Goal: Task Accomplishment & Management: Use online tool/utility

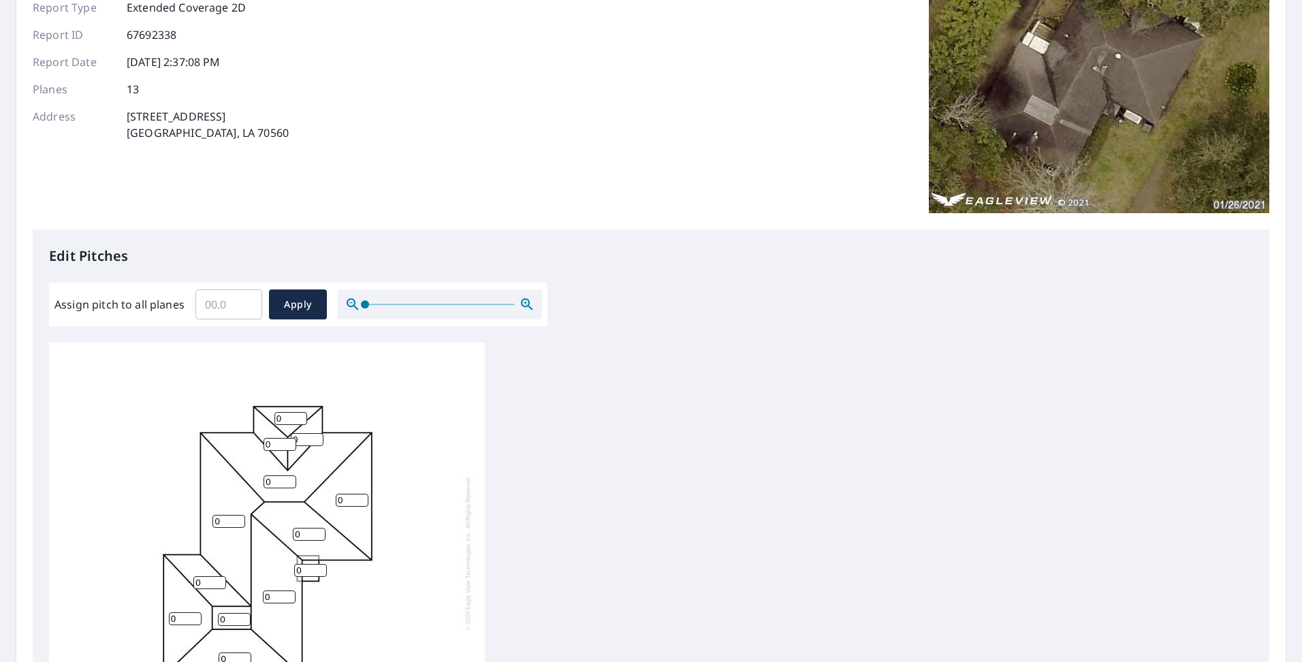
scroll to position [204, 0]
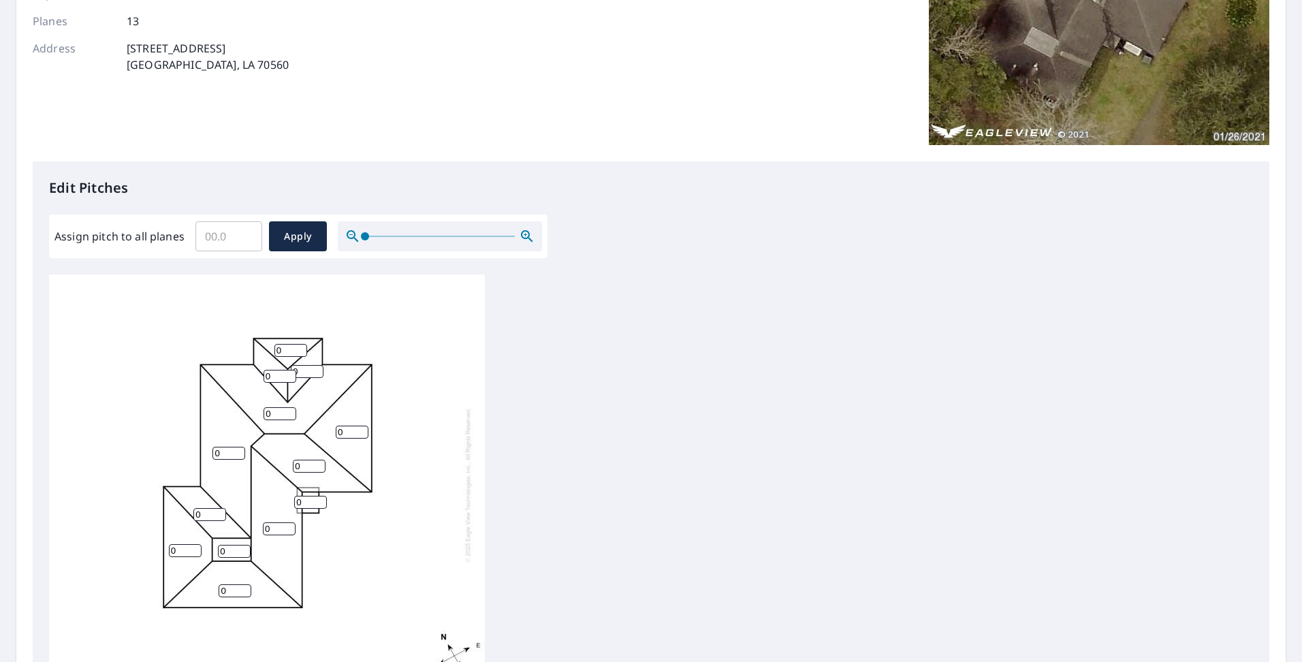
click at [291, 344] on input "0" at bounding box center [290, 350] width 33 height 13
click at [298, 344] on input "1" at bounding box center [290, 350] width 33 height 13
click at [298, 344] on input "2" at bounding box center [290, 350] width 33 height 13
click at [298, 344] on input "3" at bounding box center [290, 350] width 33 height 13
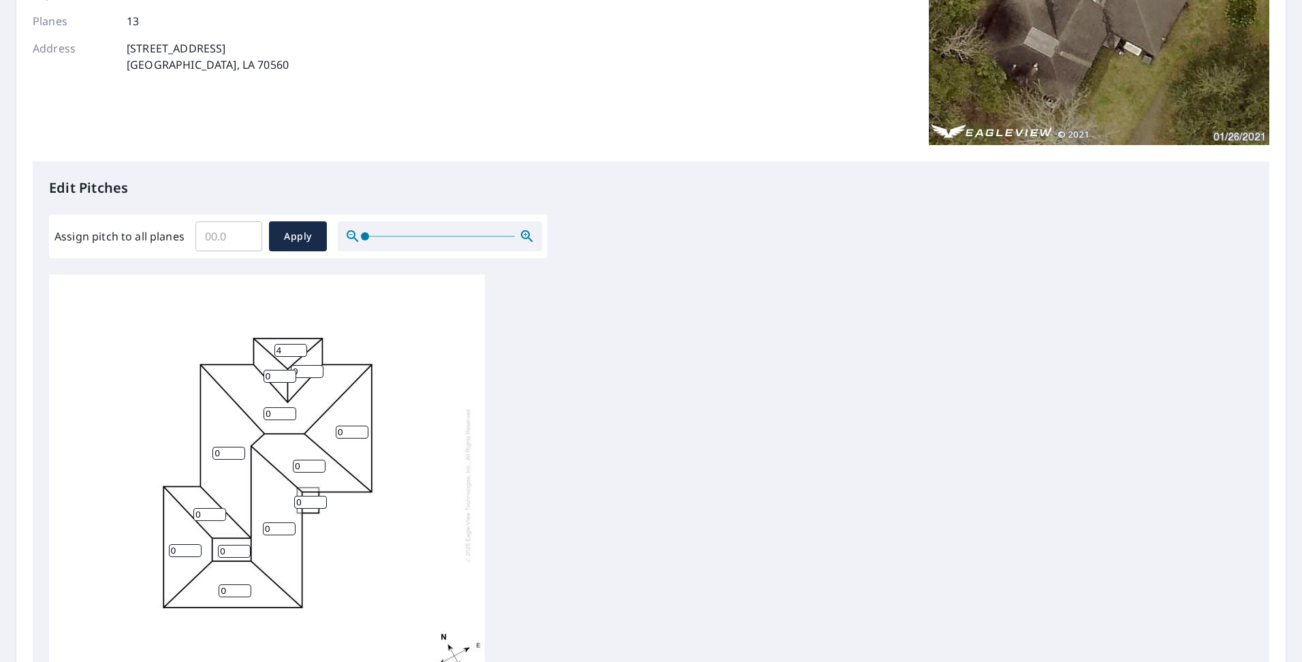
click at [298, 344] on input "4" at bounding box center [290, 350] width 33 height 13
type input "5"
click at [298, 344] on input "5" at bounding box center [290, 350] width 33 height 13
click at [289, 370] on input "1" at bounding box center [280, 376] width 33 height 13
click at [289, 370] on input "2" at bounding box center [280, 376] width 33 height 13
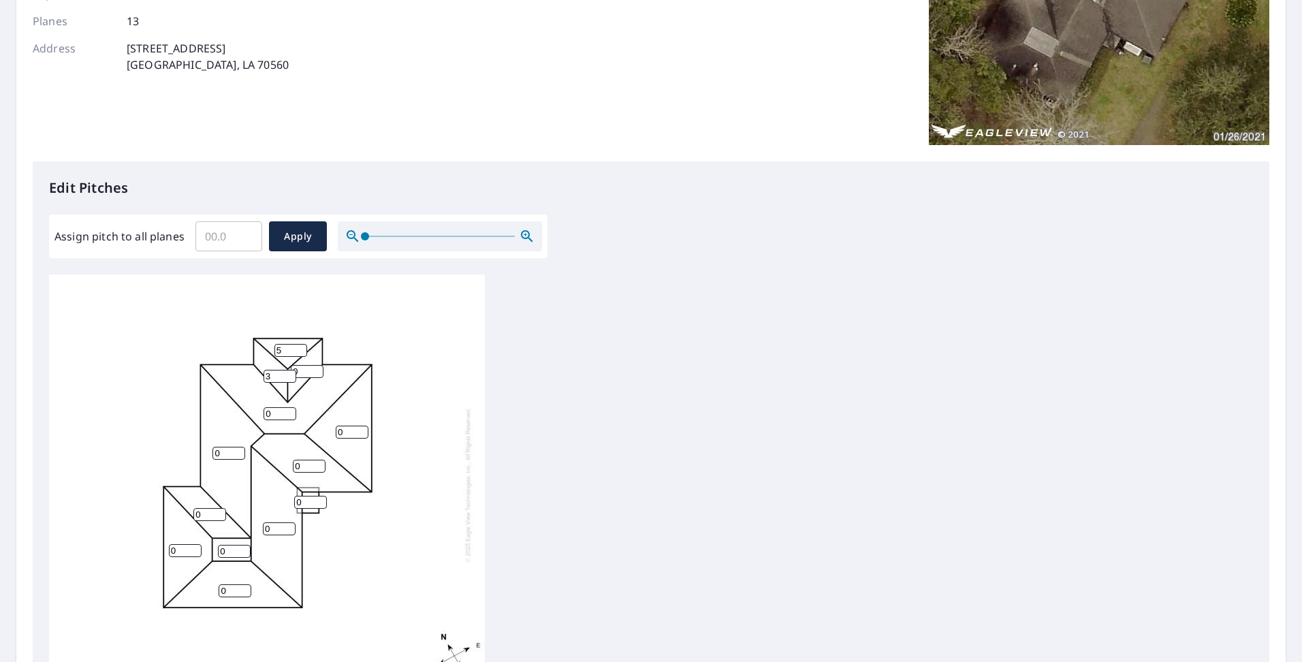
click at [289, 370] on input "3" at bounding box center [280, 376] width 33 height 13
click at [289, 370] on input "4" at bounding box center [280, 376] width 33 height 13
type input "5"
click at [289, 370] on input "5" at bounding box center [280, 376] width 33 height 13
click at [317, 365] on input "1" at bounding box center [307, 371] width 33 height 13
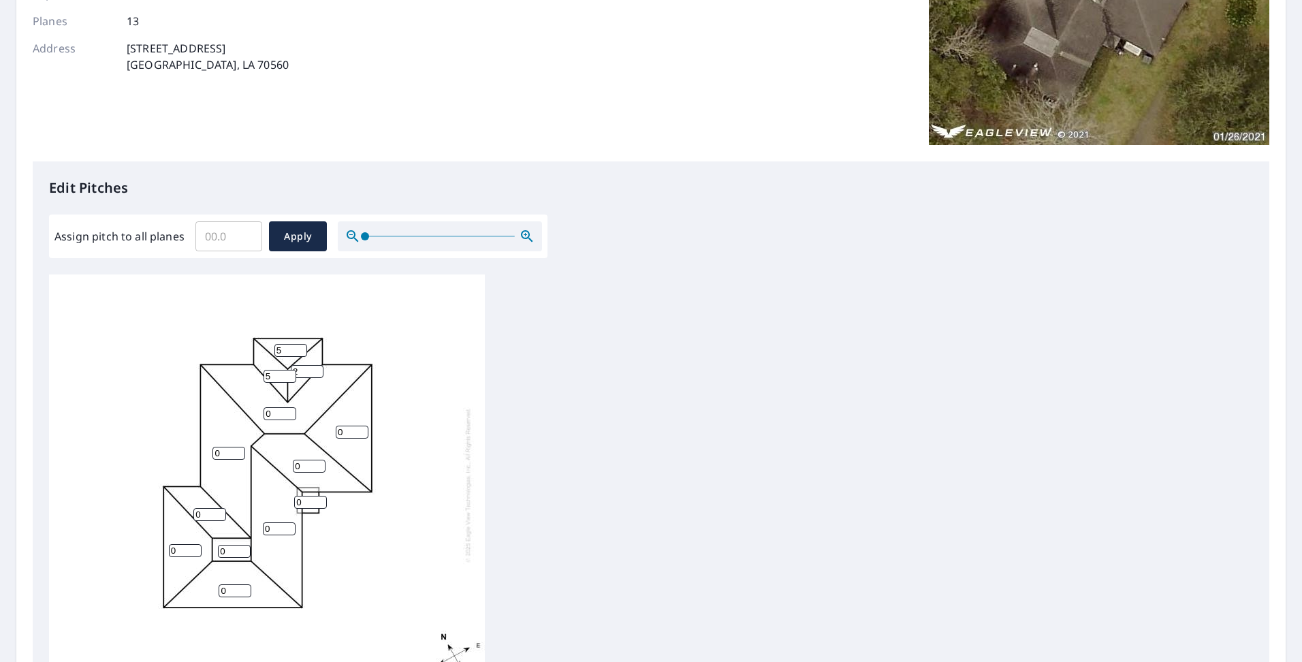
click at [317, 365] on input "2" at bounding box center [307, 371] width 33 height 13
click at [317, 365] on input "3" at bounding box center [307, 371] width 33 height 13
click at [317, 365] on input "4" at bounding box center [307, 371] width 33 height 13
type input "5"
click at [317, 365] on input "5" at bounding box center [307, 371] width 33 height 13
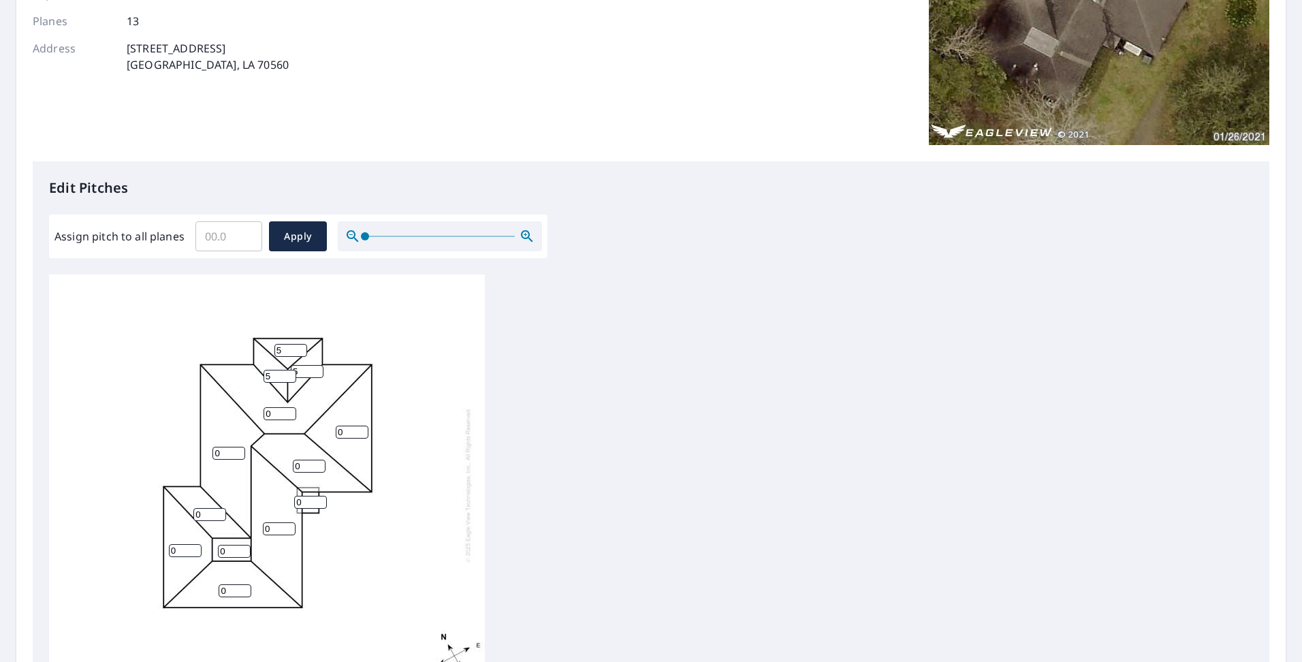
click at [289, 407] on input "0" at bounding box center [280, 413] width 33 height 13
click at [289, 407] on input "1" at bounding box center [280, 413] width 33 height 13
click at [289, 407] on input "2" at bounding box center [280, 413] width 33 height 13
click at [289, 407] on input "3" at bounding box center [280, 413] width 33 height 13
click at [289, 407] on input "4" at bounding box center [280, 413] width 33 height 13
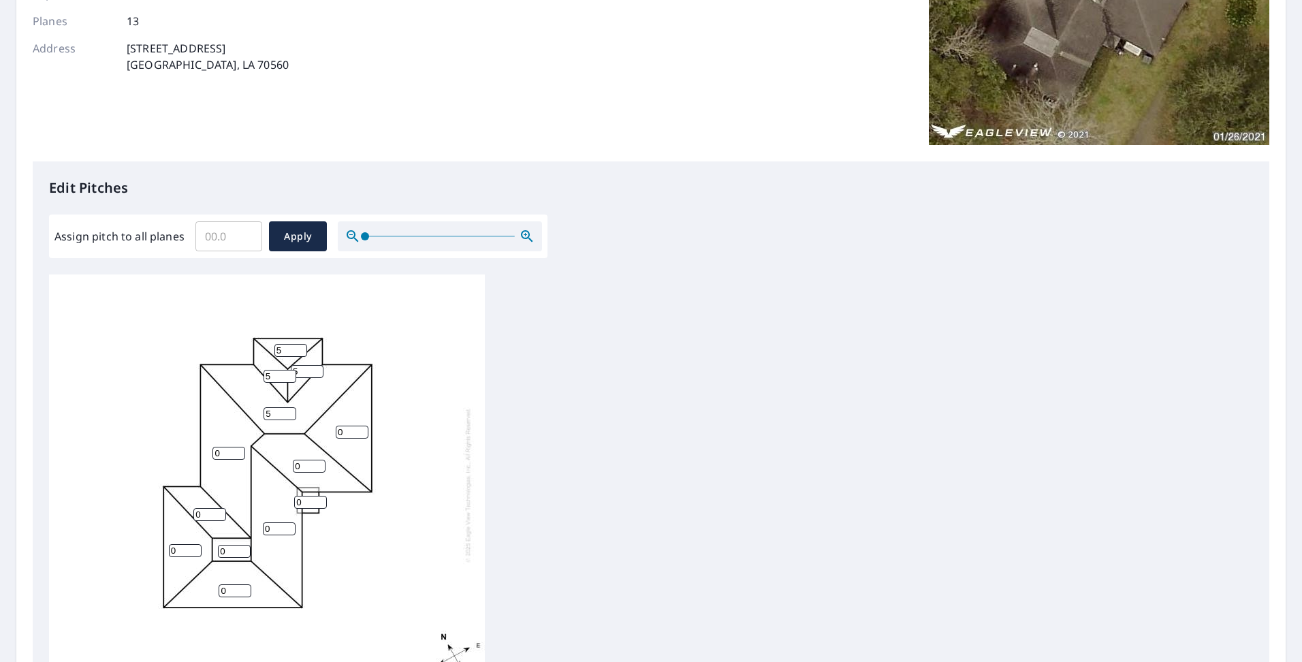
type input "5"
click at [289, 407] on input "5" at bounding box center [280, 413] width 33 height 13
click at [360, 426] on input "1" at bounding box center [352, 432] width 33 height 13
click at [360, 426] on input "2" at bounding box center [352, 432] width 33 height 13
click at [360, 426] on input "3" at bounding box center [352, 432] width 33 height 13
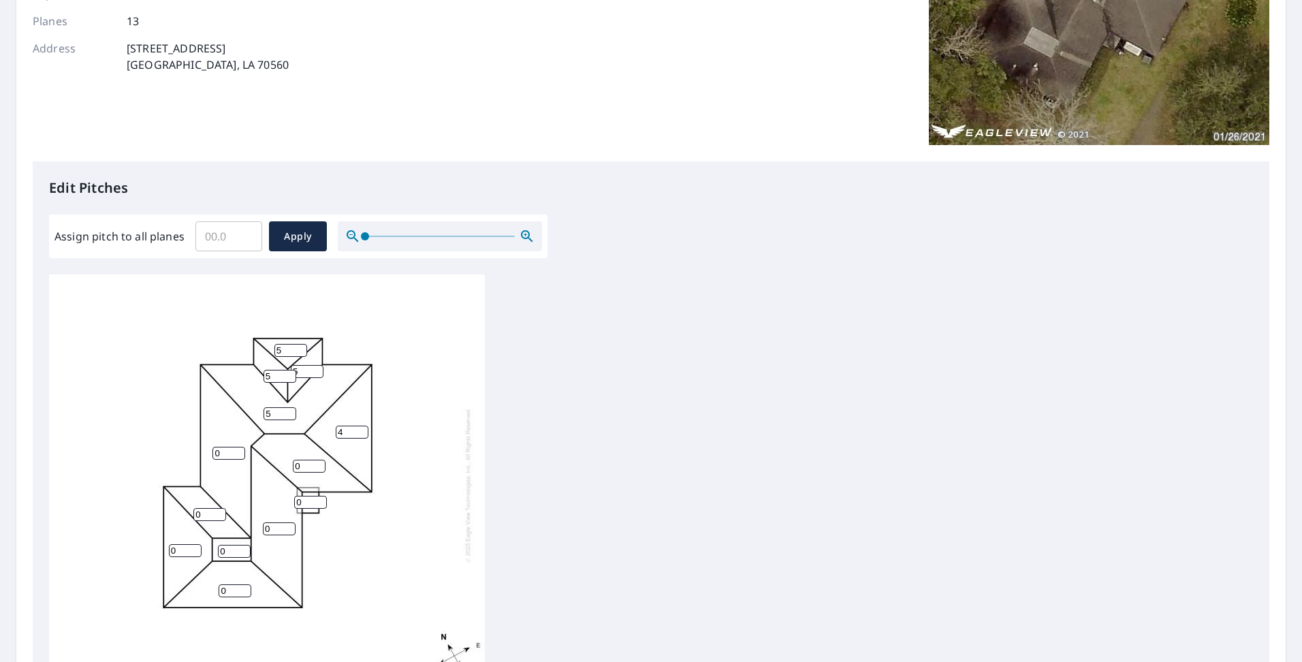
click at [360, 426] on input "4" at bounding box center [352, 432] width 33 height 13
type input "5"
click at [360, 426] on input "5" at bounding box center [352, 432] width 33 height 13
click at [236, 447] on input "1" at bounding box center [229, 453] width 33 height 13
click at [236, 447] on input "2" at bounding box center [229, 453] width 33 height 13
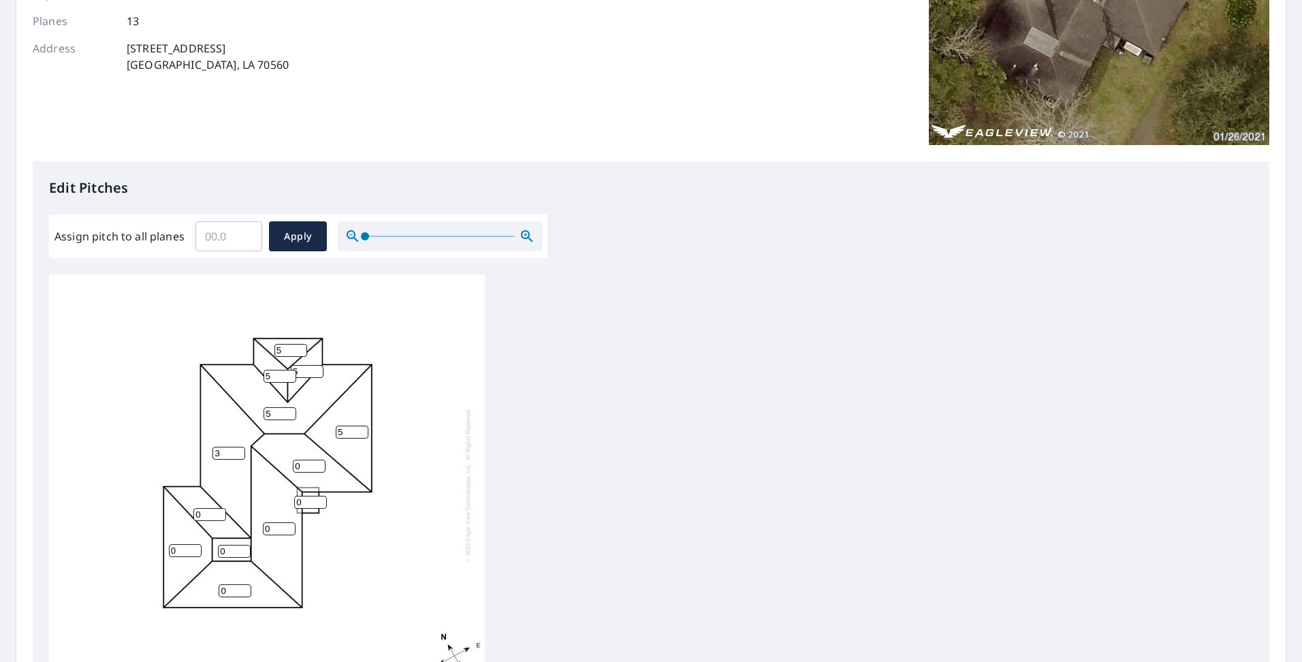
click at [236, 447] on input "3" at bounding box center [229, 453] width 33 height 13
click at [236, 447] on input "4" at bounding box center [229, 453] width 33 height 13
type input "5"
click at [236, 447] on input "5" at bounding box center [229, 453] width 33 height 13
click at [319, 460] on input "1" at bounding box center [309, 466] width 33 height 13
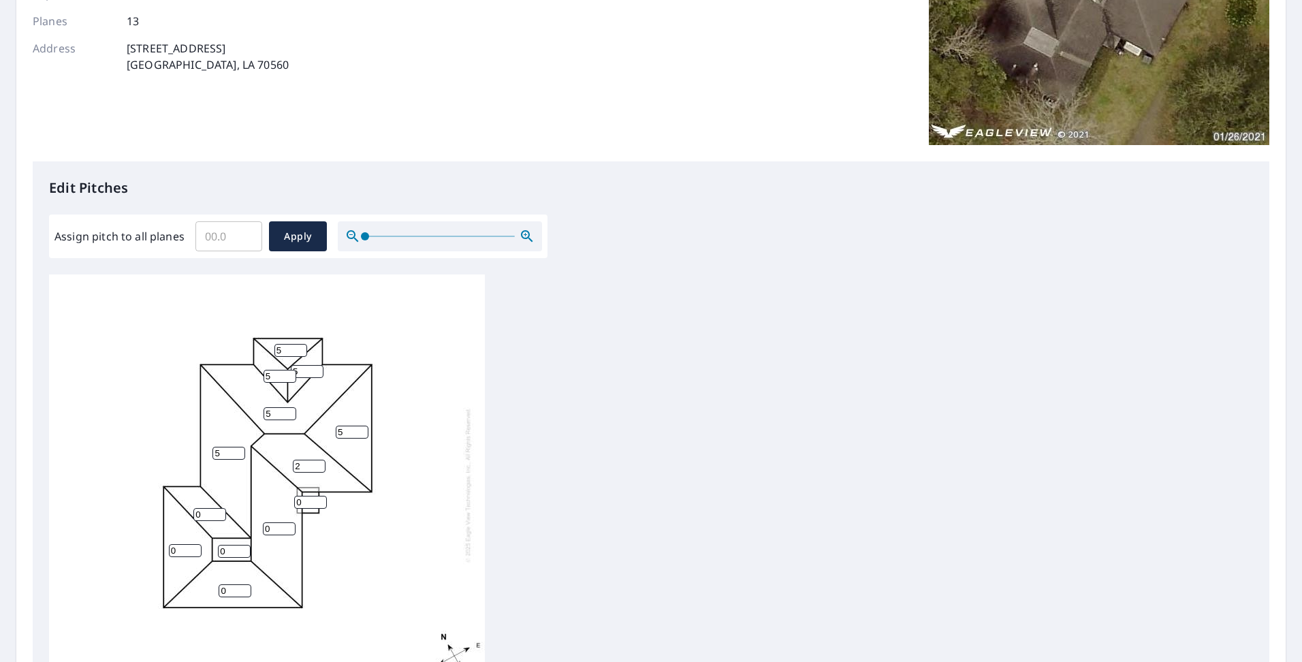
click at [319, 460] on input "2" at bounding box center [309, 466] width 33 height 13
click at [319, 460] on input "3" at bounding box center [309, 466] width 33 height 13
click at [319, 460] on input "4" at bounding box center [309, 466] width 33 height 13
type input "5"
click at [319, 460] on input "5" at bounding box center [309, 466] width 33 height 13
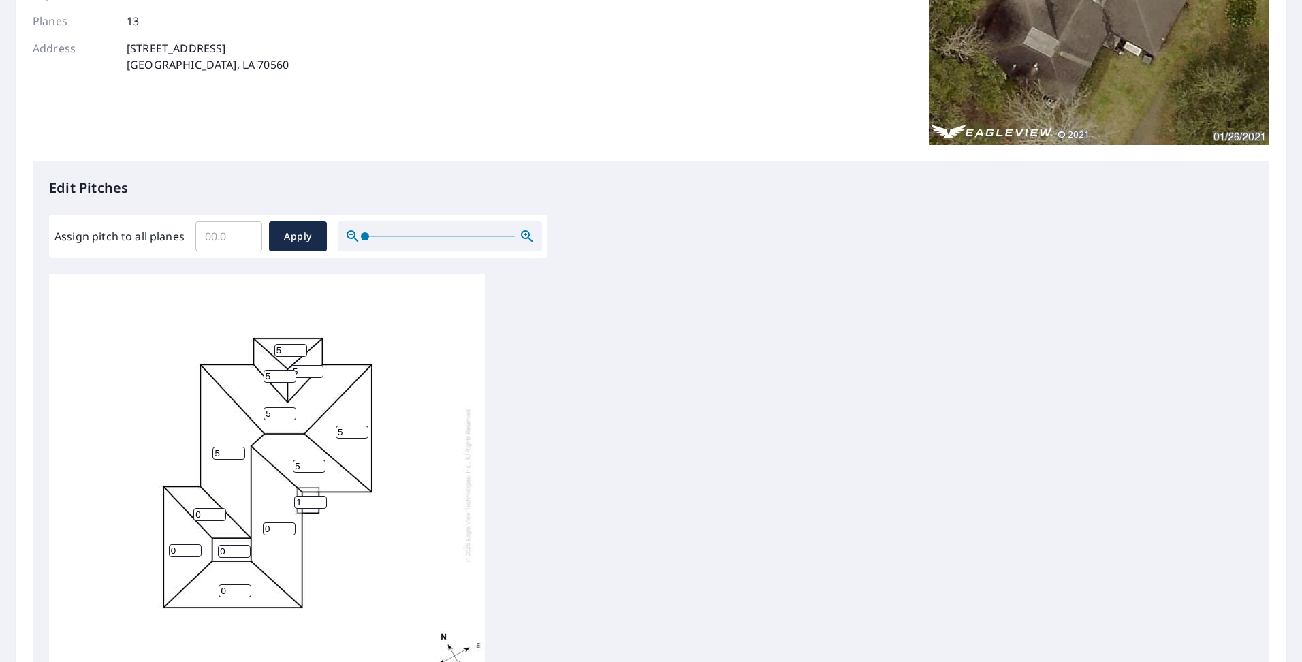
type input "1"
click at [322, 496] on input "1" at bounding box center [310, 502] width 33 height 13
type input "1"
click at [244, 545] on input "1" at bounding box center [234, 551] width 33 height 13
click at [291, 522] on input "1" at bounding box center [279, 528] width 33 height 13
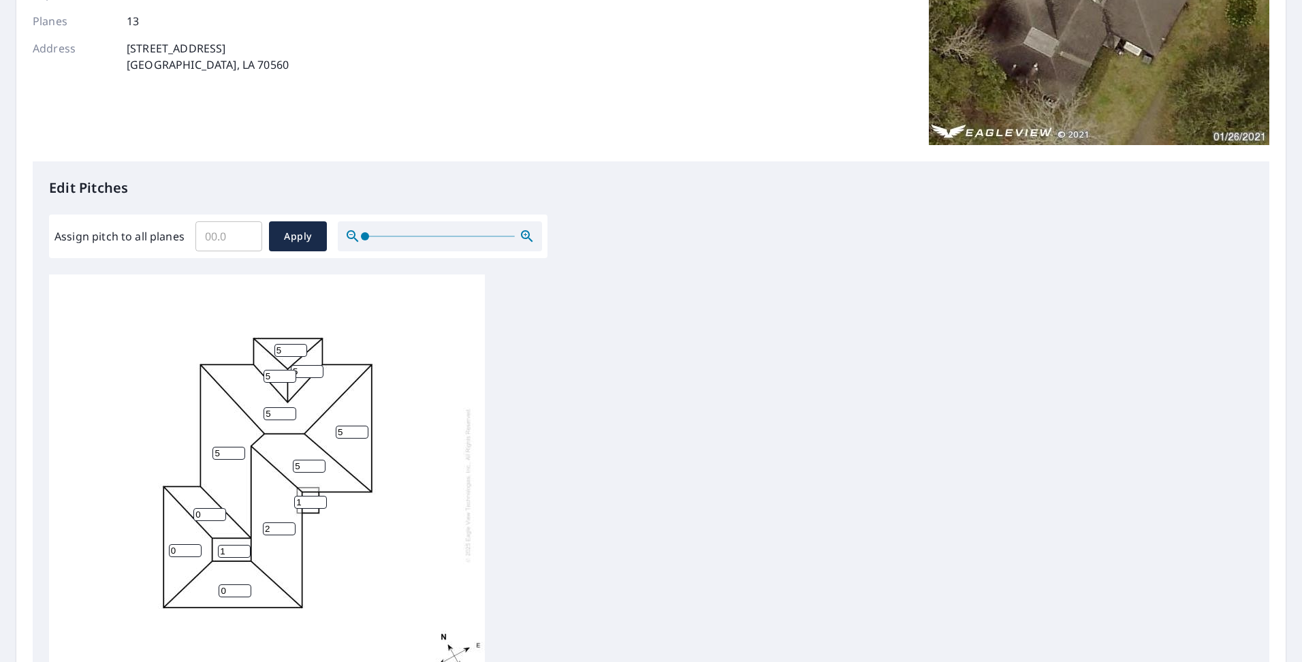
click at [291, 522] on input "2" at bounding box center [279, 528] width 33 height 13
click at [291, 522] on input "3" at bounding box center [279, 528] width 33 height 13
click at [291, 522] on input "4" at bounding box center [279, 528] width 33 height 13
type input "5"
click at [291, 522] on input "5" at bounding box center [279, 528] width 33 height 13
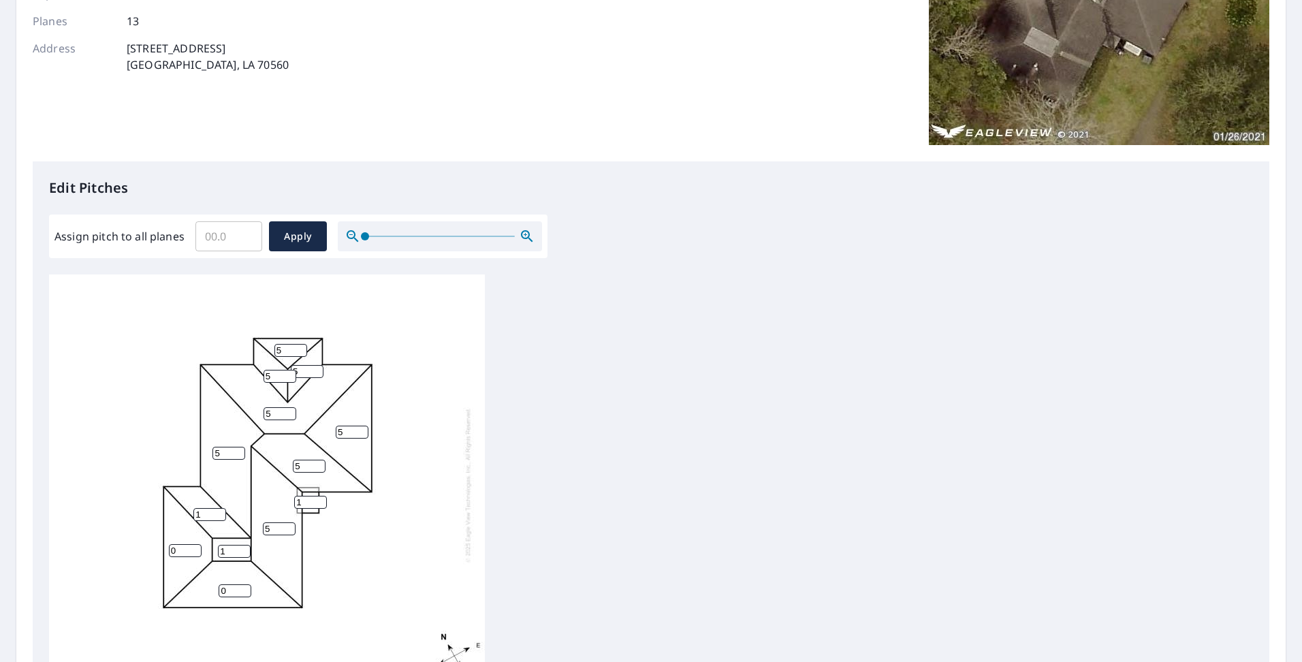
click at [216, 508] on input "1" at bounding box center [209, 514] width 33 height 13
click at [216, 508] on input "2" at bounding box center [209, 514] width 33 height 13
click at [216, 508] on input "3" at bounding box center [209, 514] width 33 height 13
click at [216, 508] on input "4" at bounding box center [209, 514] width 33 height 13
type input "5"
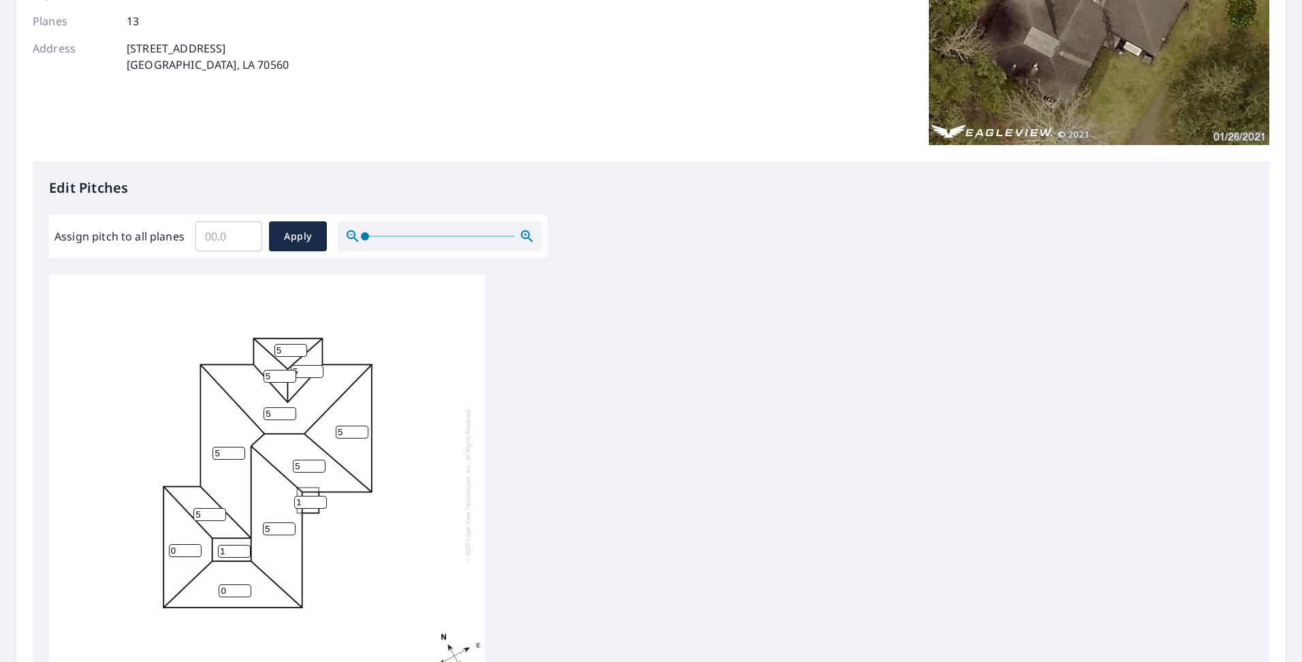
click at [216, 508] on input "5" at bounding box center [209, 514] width 33 height 13
click at [196, 544] on input "1" at bounding box center [185, 550] width 33 height 13
click at [196, 544] on input "2" at bounding box center [185, 550] width 33 height 13
click at [196, 544] on input "3" at bounding box center [185, 550] width 33 height 13
click at [196, 544] on input "4" at bounding box center [185, 550] width 33 height 13
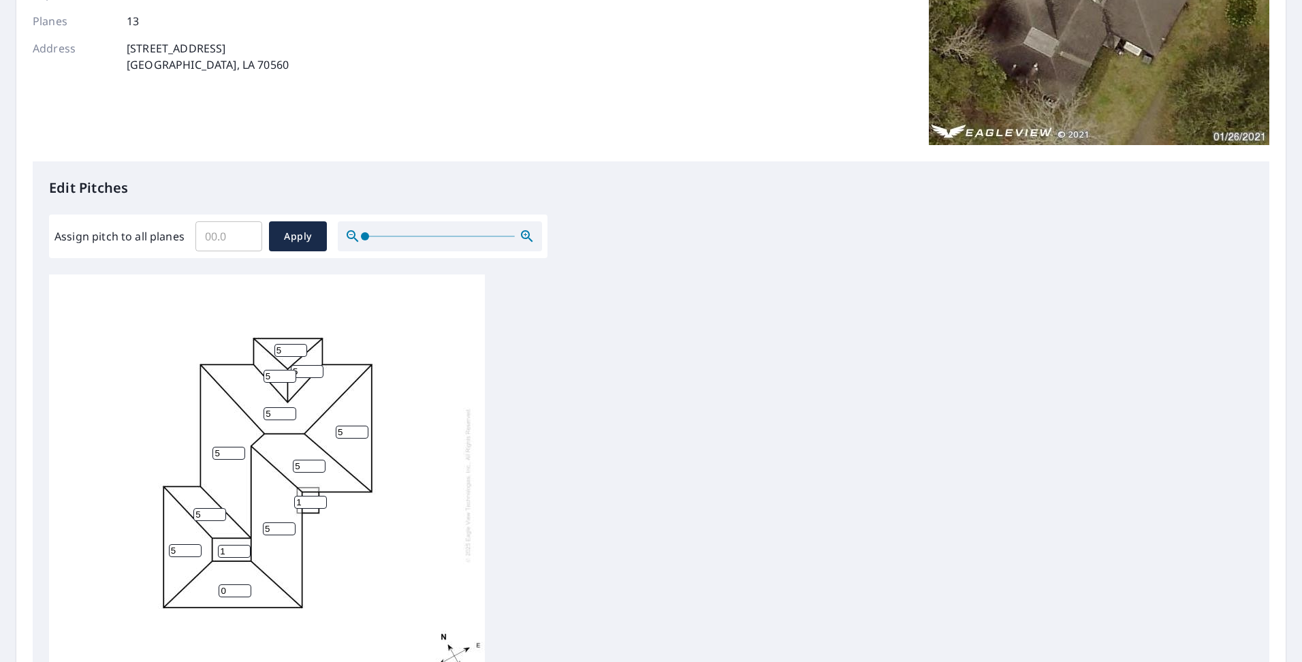
type input "5"
click at [196, 544] on input "5" at bounding box center [185, 550] width 33 height 13
click at [245, 584] on input "1" at bounding box center [235, 590] width 33 height 13
click at [245, 584] on input "2" at bounding box center [235, 590] width 33 height 13
click at [245, 584] on input "3" at bounding box center [235, 590] width 33 height 13
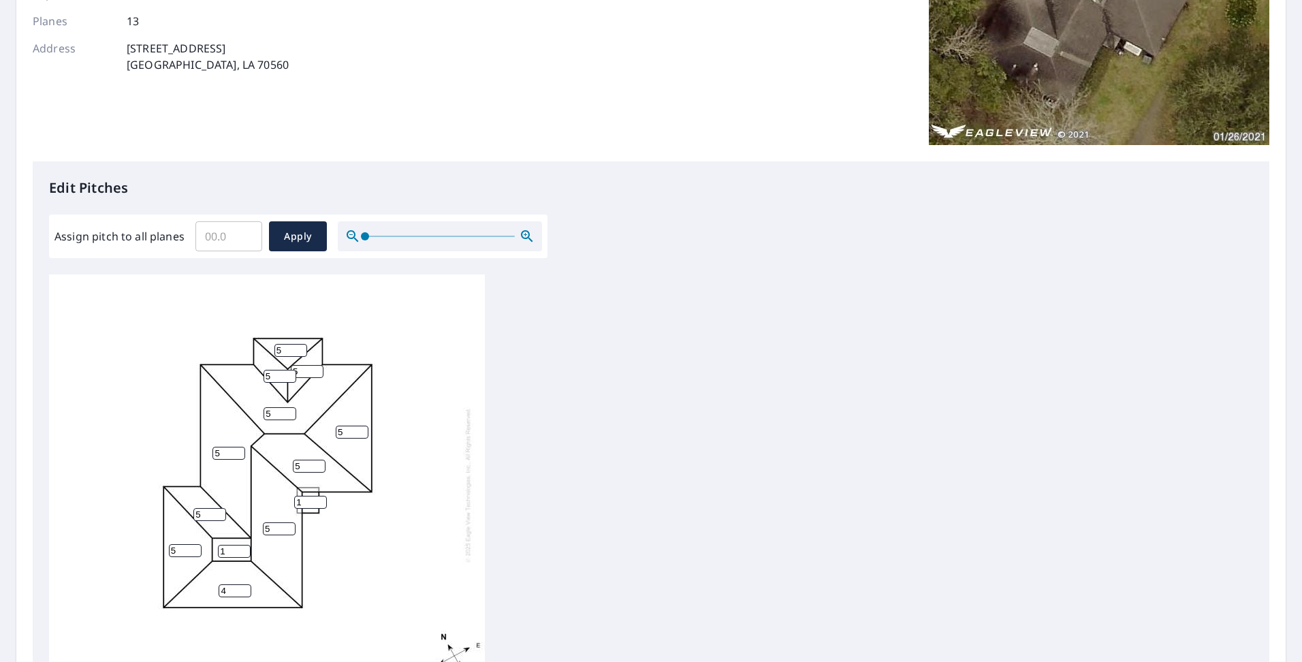
click at [245, 584] on input "4" at bounding box center [235, 590] width 33 height 13
type input "5"
click at [245, 584] on input "5" at bounding box center [235, 590] width 33 height 13
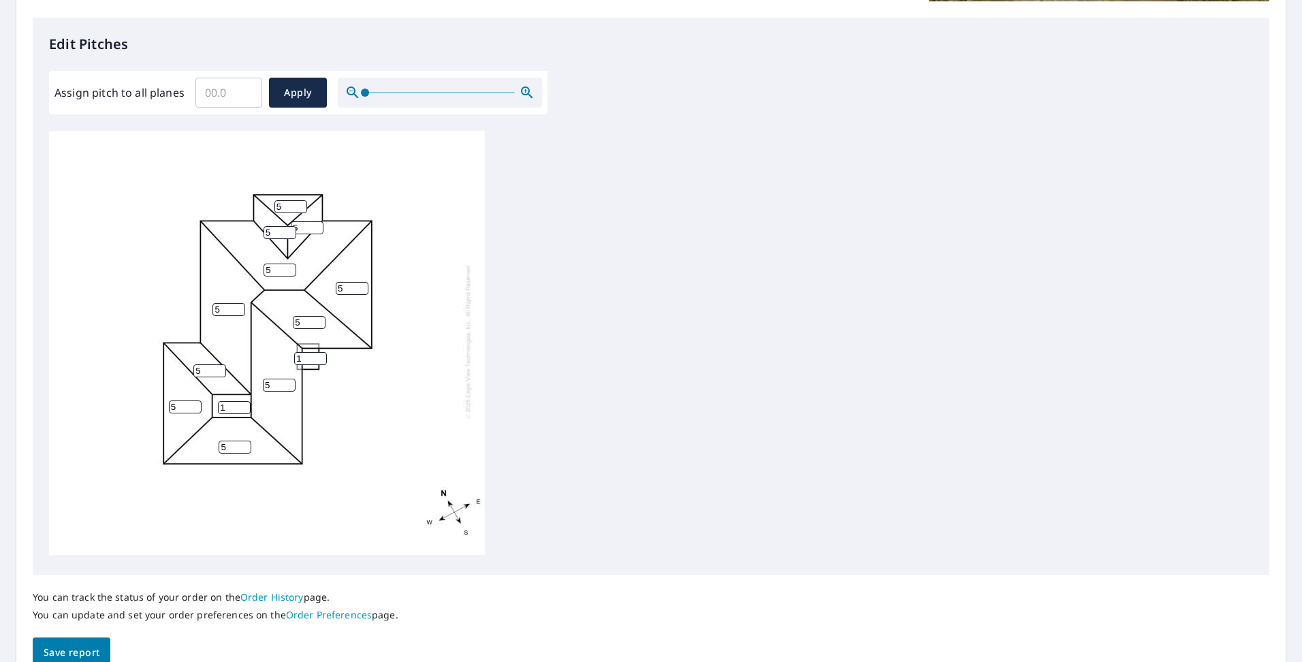
scroll to position [280, 0]
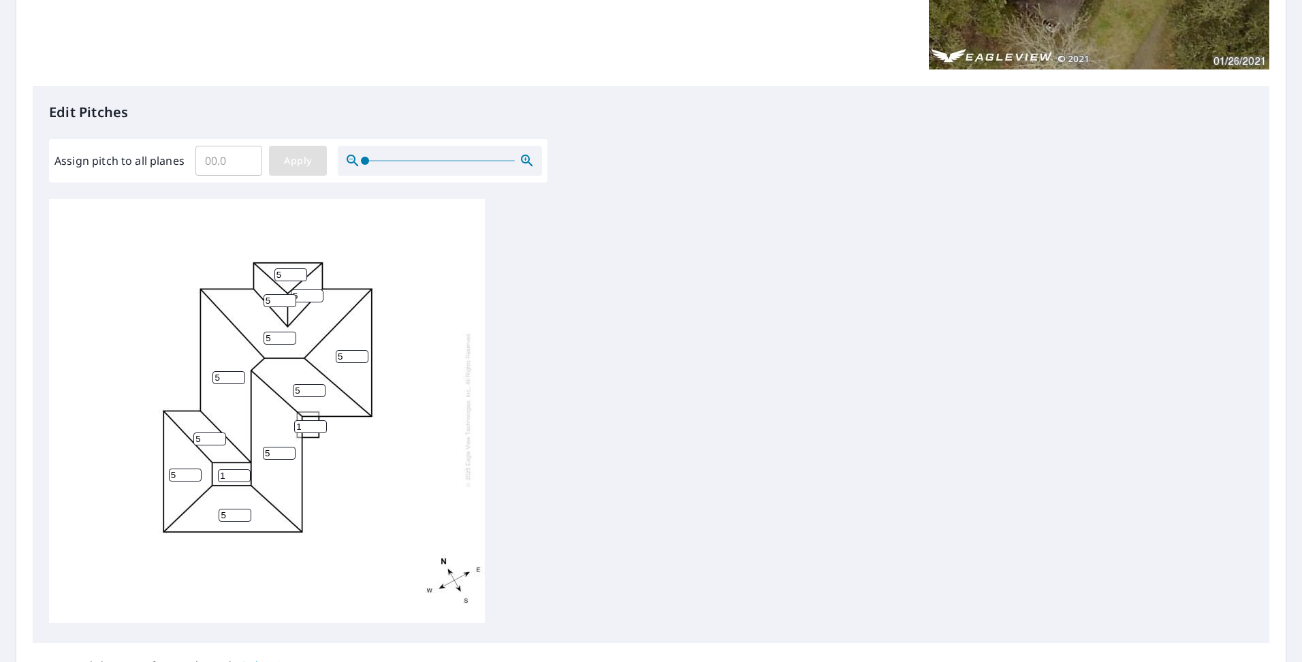
click at [307, 157] on span "Apply" at bounding box center [298, 161] width 36 height 17
click at [300, 268] on input "1" at bounding box center [290, 274] width 33 height 13
click at [300, 268] on input "2" at bounding box center [290, 274] width 33 height 13
click at [300, 268] on input "3" at bounding box center [290, 274] width 33 height 13
click at [300, 268] on input "4" at bounding box center [290, 274] width 33 height 13
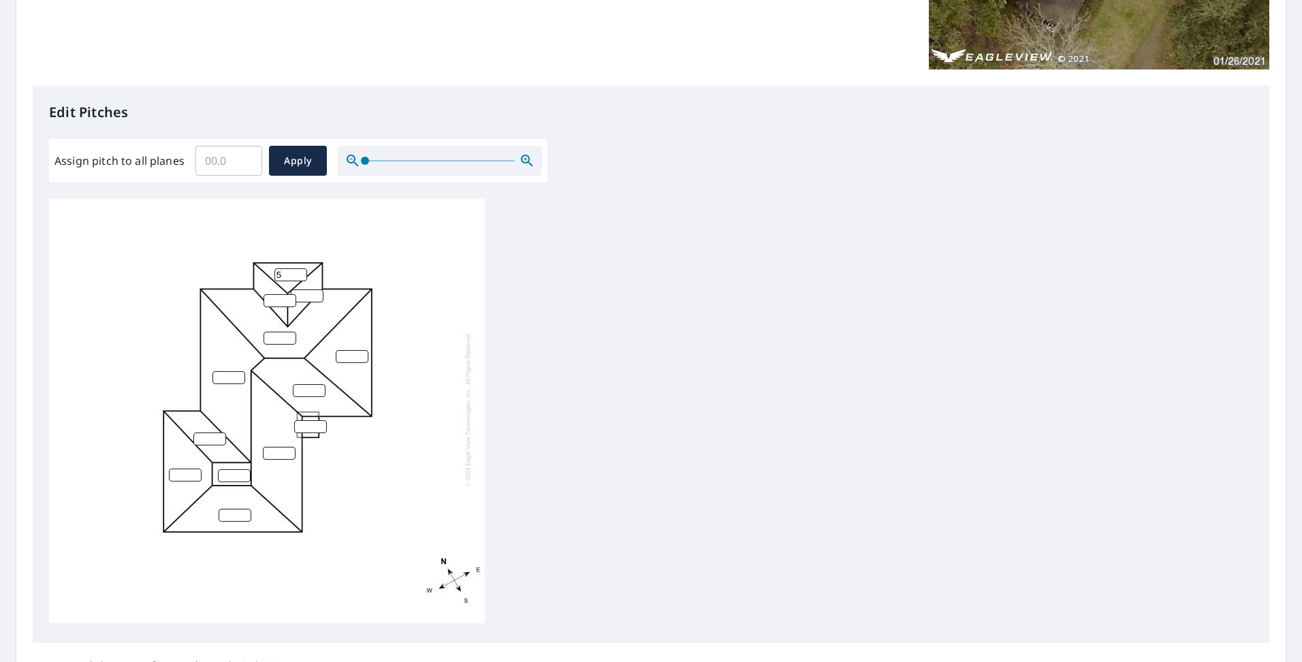
type input "5"
click at [300, 268] on input "5" at bounding box center [290, 274] width 33 height 13
click at [291, 294] on input "1" at bounding box center [280, 300] width 33 height 13
click at [291, 294] on input "2" at bounding box center [280, 300] width 33 height 13
click at [291, 294] on input "3" at bounding box center [280, 300] width 33 height 13
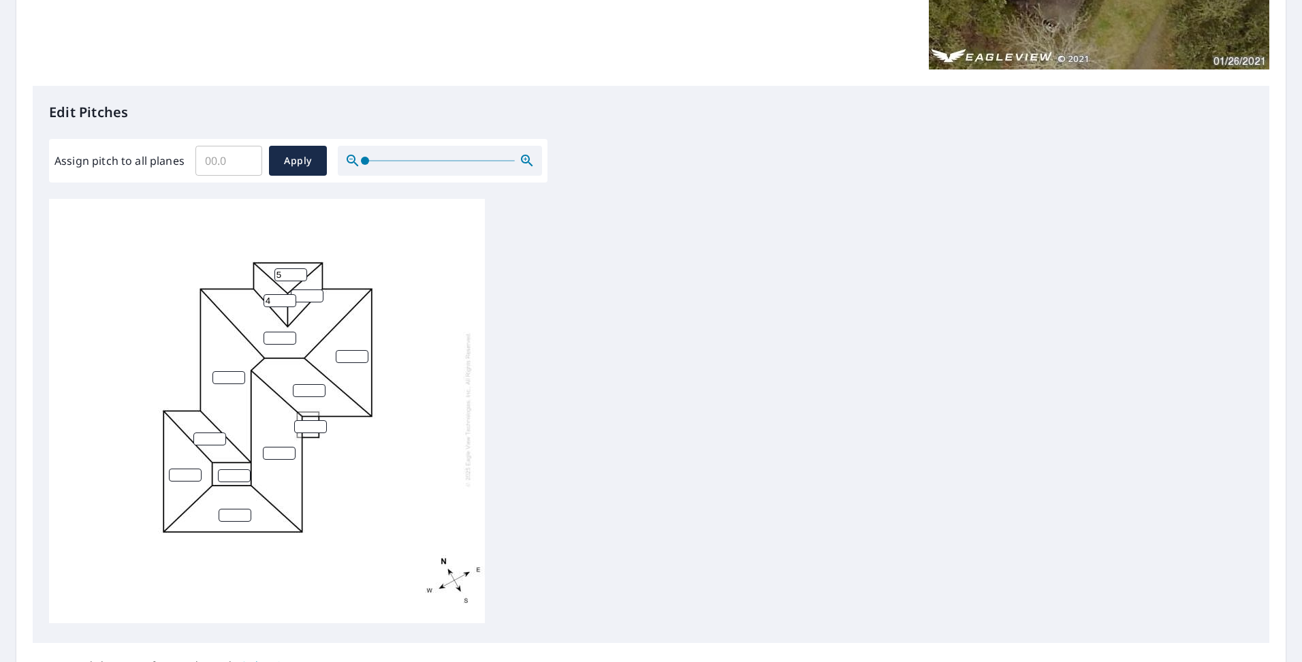
click at [291, 294] on input "4" at bounding box center [280, 300] width 33 height 13
type input "5"
click at [291, 294] on input "5" at bounding box center [280, 300] width 33 height 13
click at [292, 332] on input "1" at bounding box center [280, 338] width 33 height 13
click at [292, 332] on input "2" at bounding box center [280, 338] width 33 height 13
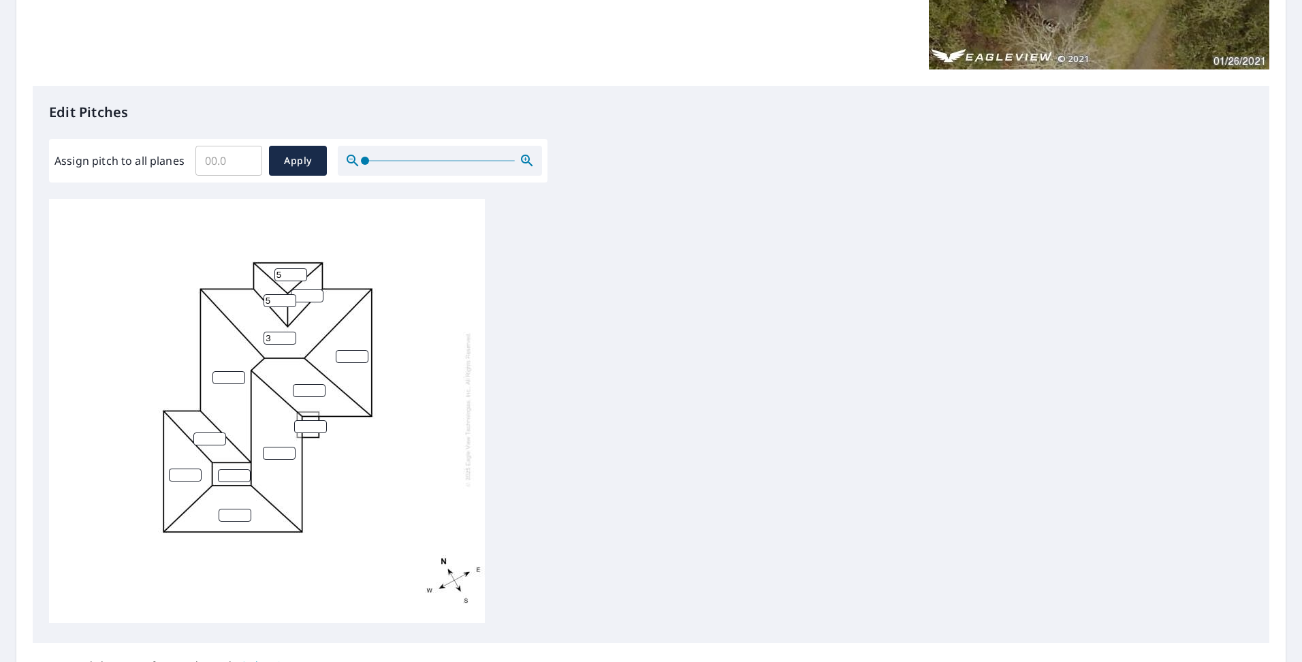
click at [292, 332] on input "3" at bounding box center [280, 338] width 33 height 13
click at [292, 332] on input "4" at bounding box center [280, 338] width 33 height 13
click at [292, 332] on input "5" at bounding box center [280, 338] width 33 height 13
click at [292, 332] on input "6" at bounding box center [280, 338] width 33 height 13
type input "5"
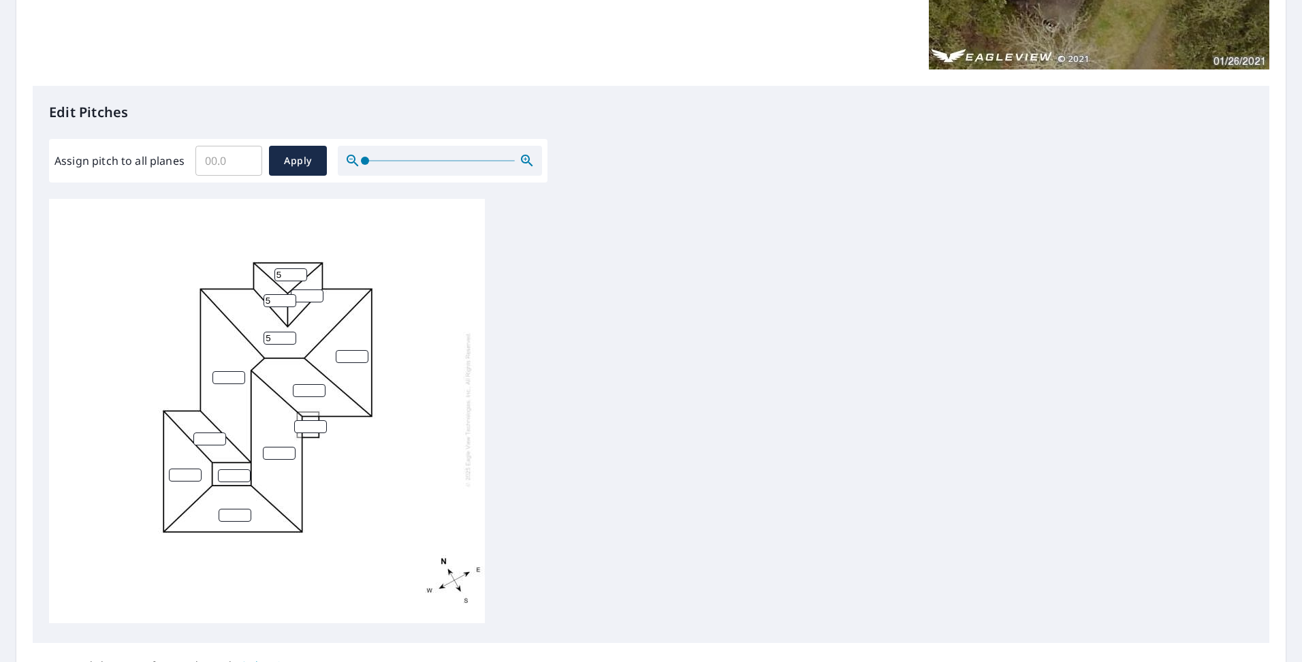
click at [290, 332] on input "5" at bounding box center [280, 338] width 33 height 13
click at [362, 350] on input "1" at bounding box center [352, 356] width 33 height 13
click at [362, 350] on input "2" at bounding box center [352, 356] width 33 height 13
click at [362, 350] on input "3" at bounding box center [352, 356] width 33 height 13
click at [362, 350] on input "4" at bounding box center [352, 356] width 33 height 13
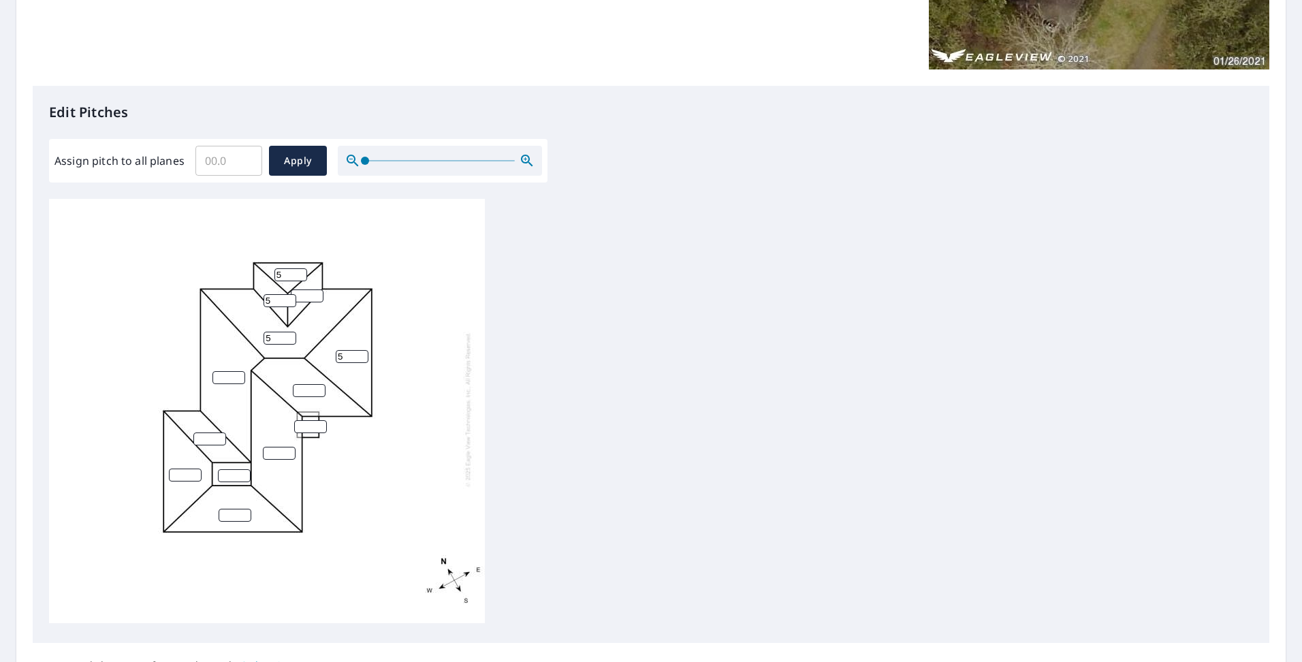
type input "5"
click at [362, 350] on input "5" at bounding box center [352, 356] width 33 height 13
click at [320, 384] on input "1" at bounding box center [309, 390] width 33 height 13
click at [320, 384] on input "2" at bounding box center [309, 390] width 33 height 13
click at [320, 384] on input "3" at bounding box center [309, 390] width 33 height 13
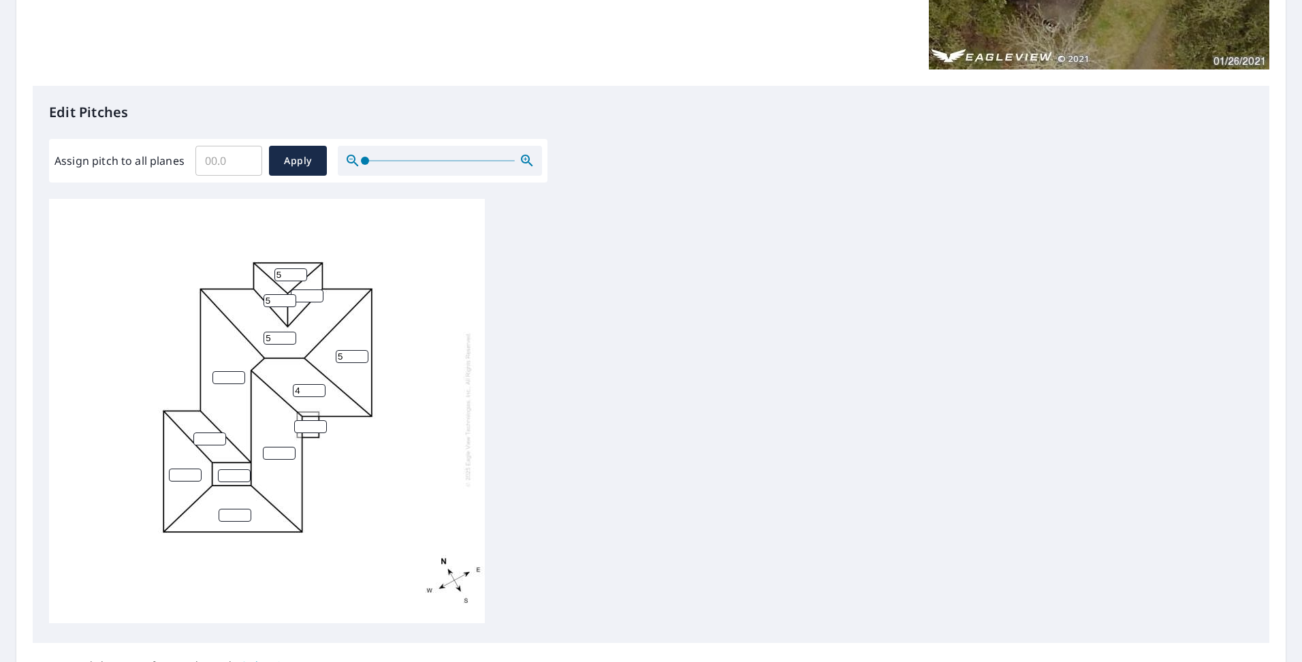
click at [320, 384] on input "4" at bounding box center [309, 390] width 33 height 13
type input "5"
click at [320, 384] on input "5" at bounding box center [309, 390] width 33 height 13
type input "1"
click at [319, 420] on input "1" at bounding box center [310, 426] width 33 height 13
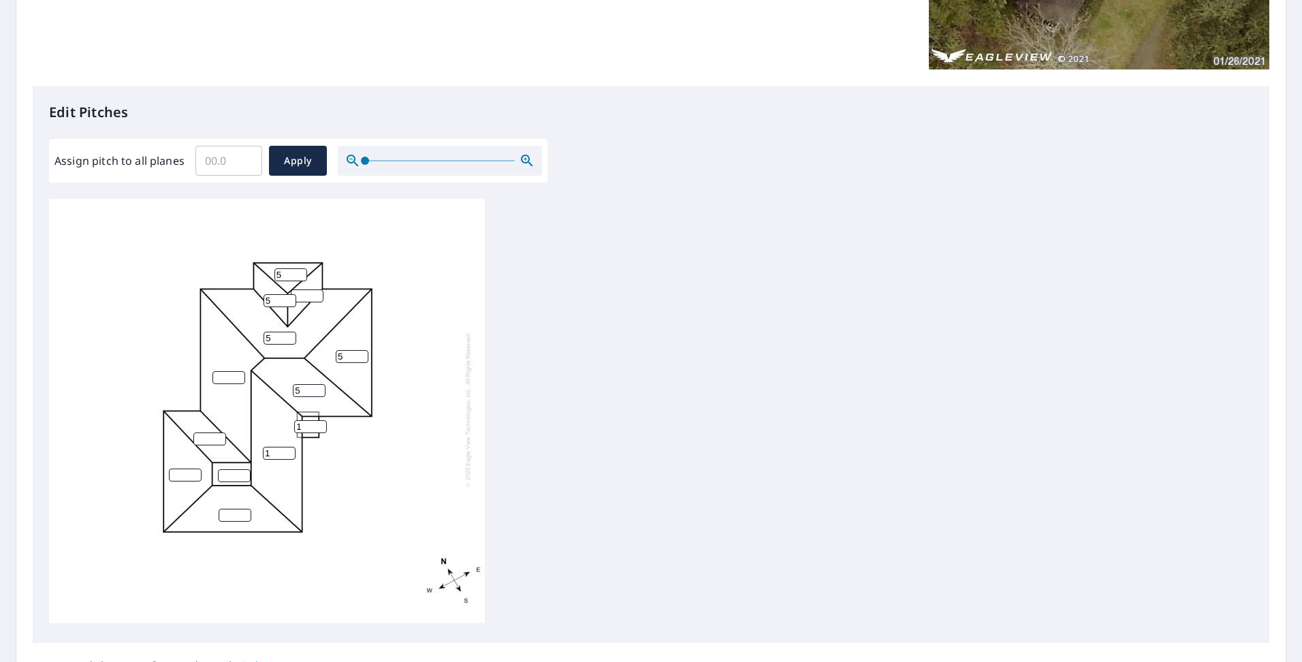
click at [287, 447] on input "1" at bounding box center [279, 453] width 33 height 13
click at [287, 447] on input "2" at bounding box center [279, 453] width 33 height 13
click at [287, 447] on input "3" at bounding box center [279, 453] width 33 height 13
click at [287, 447] on input "4" at bounding box center [279, 453] width 33 height 13
type input "5"
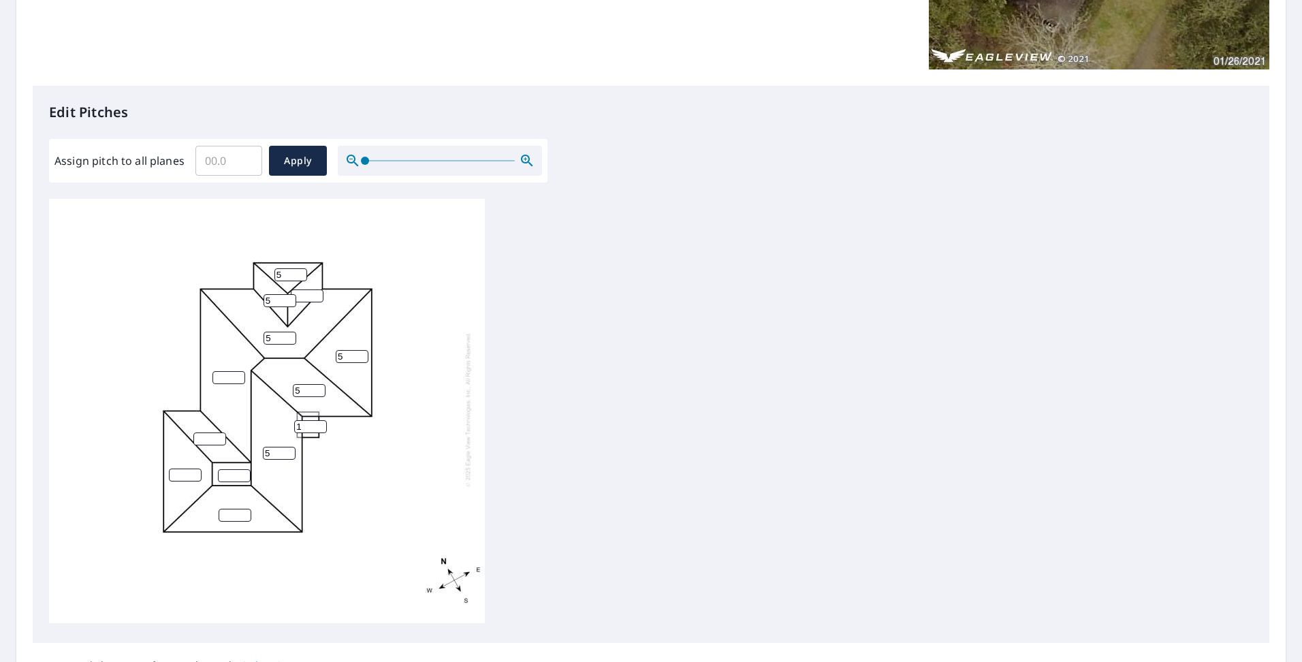
click at [287, 447] on input "5" at bounding box center [279, 453] width 33 height 13
click at [240, 371] on input "1" at bounding box center [229, 377] width 33 height 13
click at [240, 371] on input "2" at bounding box center [229, 377] width 33 height 13
click at [240, 371] on input "3" at bounding box center [229, 377] width 33 height 13
click at [240, 371] on input "4" at bounding box center [229, 377] width 33 height 13
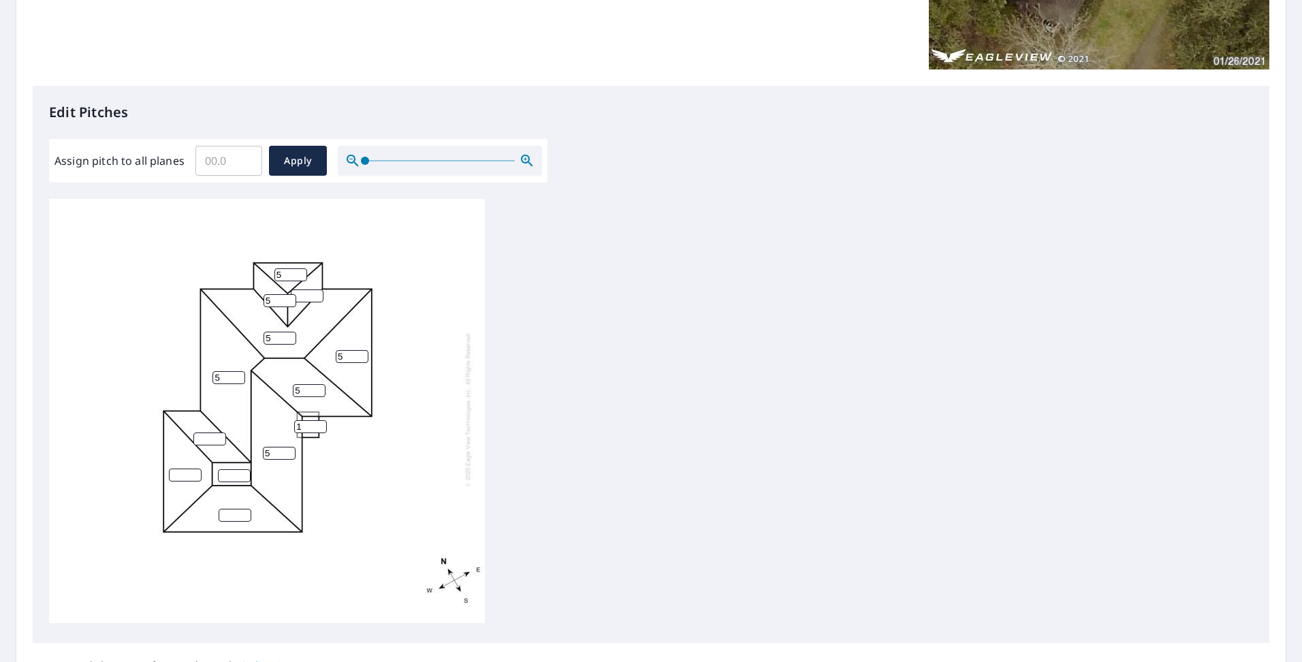
type input "5"
click at [240, 371] on input "5" at bounding box center [229, 377] width 33 height 13
click at [219, 433] on input "1" at bounding box center [209, 439] width 33 height 13
click at [219, 433] on input "2" at bounding box center [209, 439] width 33 height 13
click at [219, 433] on input "3" at bounding box center [209, 439] width 33 height 13
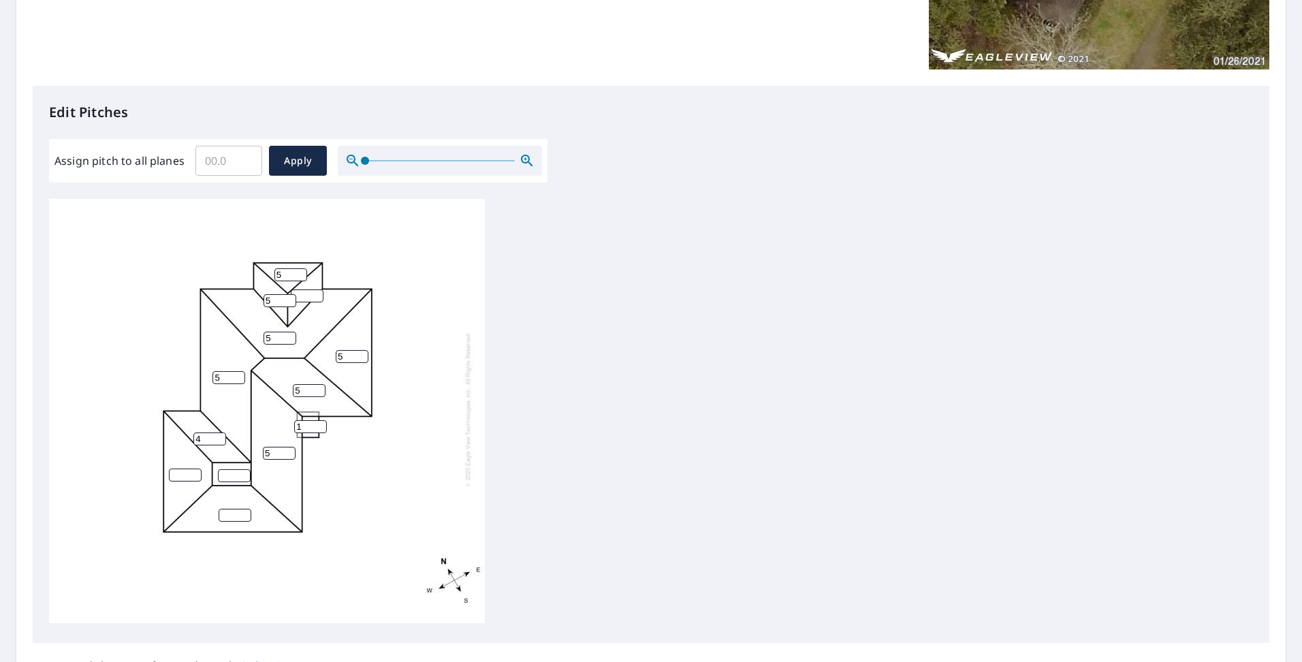
click at [219, 433] on input "4" at bounding box center [209, 439] width 33 height 13
type input "5"
click at [219, 433] on input "5" at bounding box center [209, 439] width 33 height 13
type input "1"
click at [243, 469] on input "1" at bounding box center [234, 475] width 33 height 13
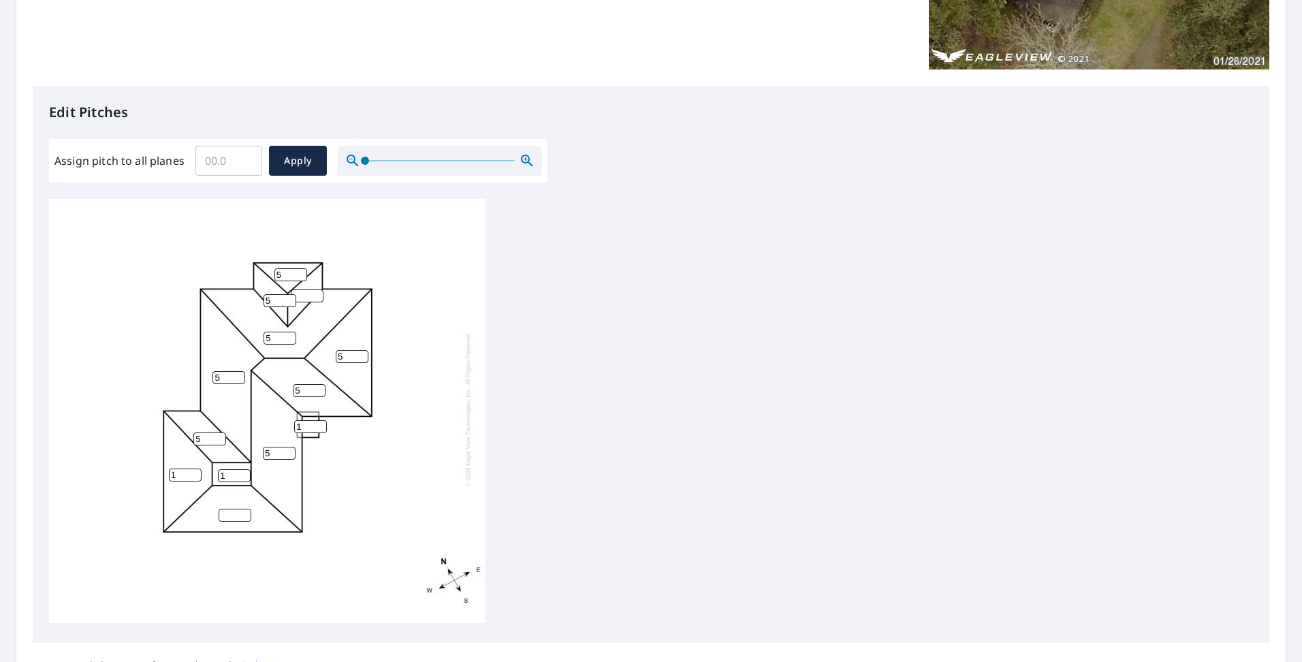
click at [193, 469] on input "1" at bounding box center [185, 475] width 33 height 13
click at [193, 469] on input "2" at bounding box center [185, 475] width 33 height 13
click at [193, 469] on input "3" at bounding box center [185, 475] width 33 height 13
click at [193, 469] on input "4" at bounding box center [185, 475] width 33 height 13
type input "5"
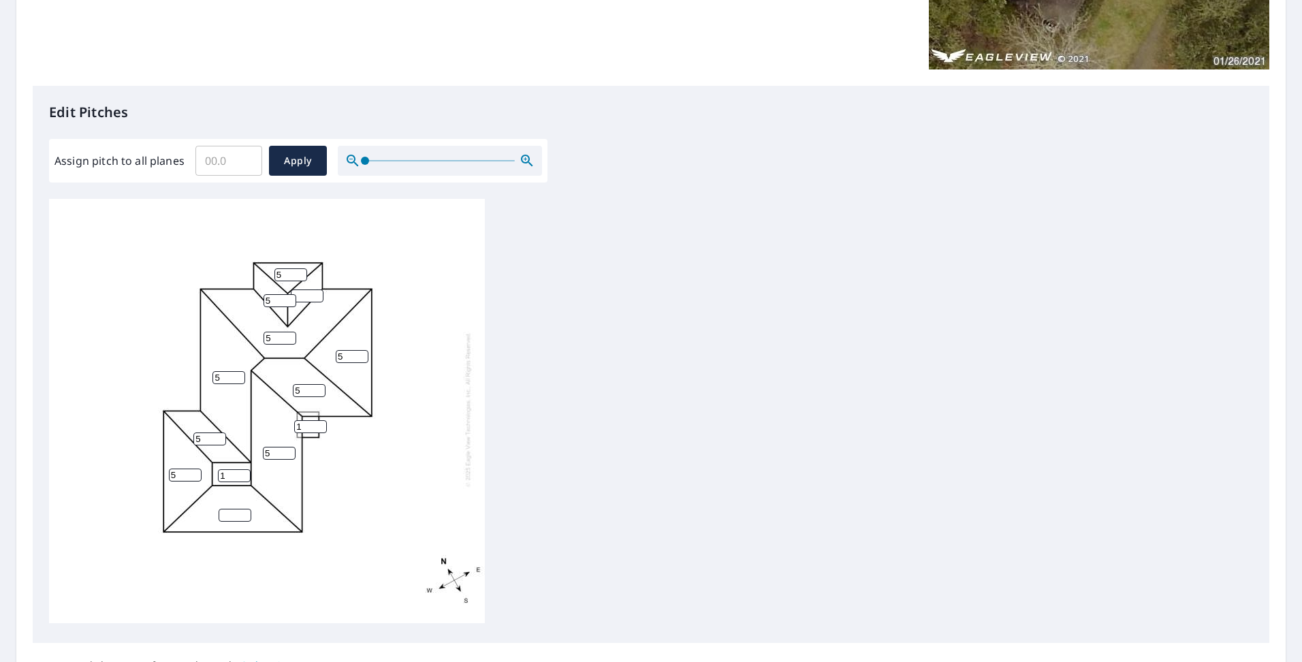
click at [193, 469] on input "5" at bounding box center [185, 475] width 33 height 13
click at [245, 509] on input "number" at bounding box center [235, 515] width 33 height 13
click at [245, 498] on div "5 5 5 5 5 5 5 5 5 1 1" at bounding box center [267, 409] width 436 height 428
click at [246, 499] on div "5 5 5 5 5 5 5 5 5 1 1" at bounding box center [267, 409] width 436 height 428
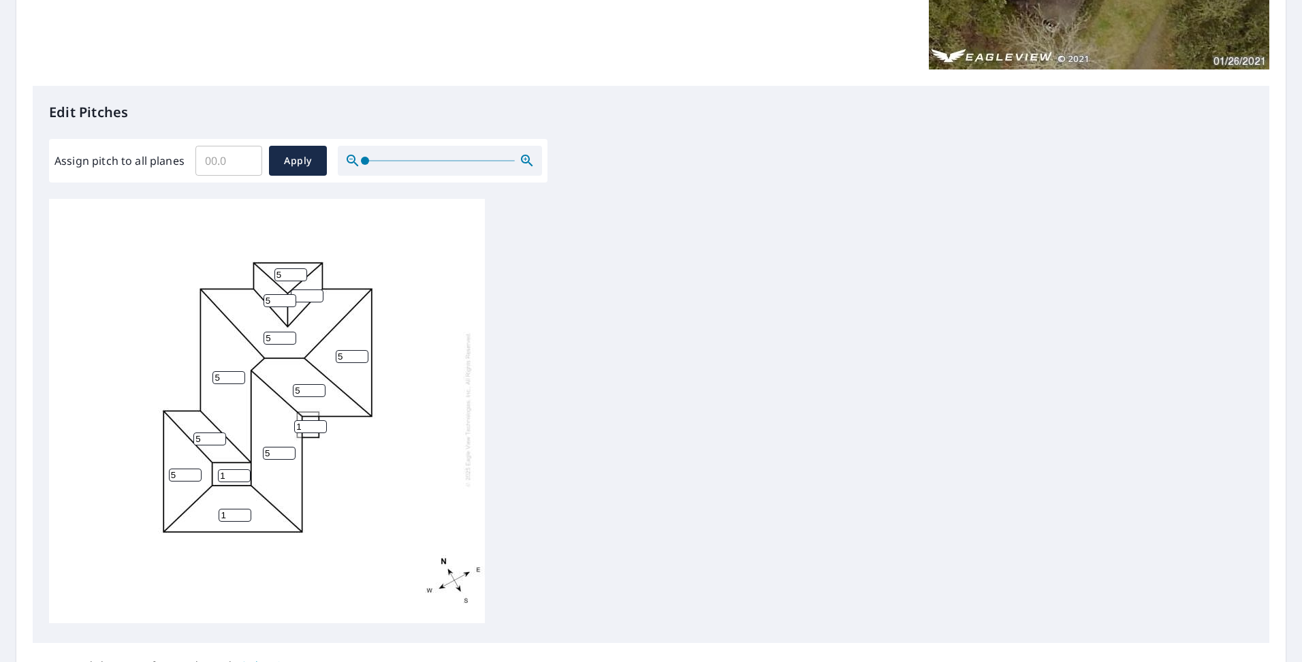
click at [242, 509] on input "1" at bounding box center [235, 515] width 33 height 13
click at [242, 509] on input "2" at bounding box center [235, 515] width 33 height 13
click at [242, 509] on input "3" at bounding box center [235, 515] width 33 height 13
click at [242, 509] on input "4" at bounding box center [235, 515] width 33 height 13
type input "5"
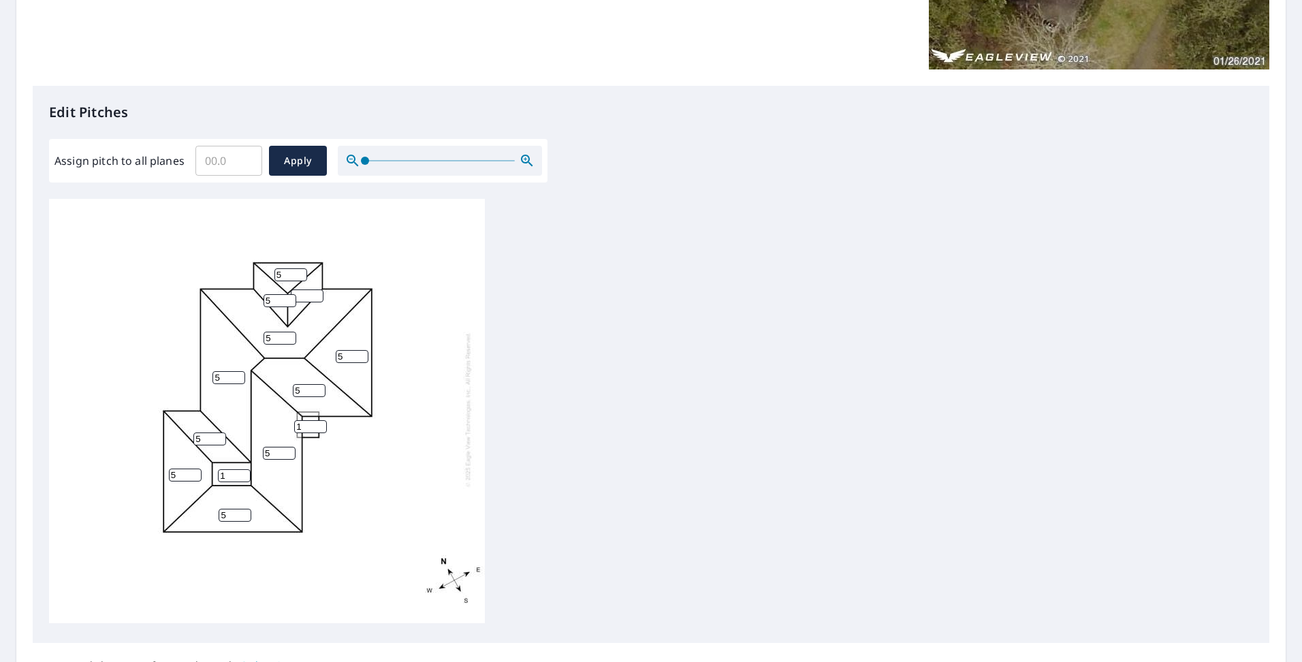
click at [242, 509] on input "5" at bounding box center [235, 515] width 33 height 13
click at [533, 471] on div "5 5 5 5 5 5 5 5 5 5 1 1" at bounding box center [651, 413] width 1204 height 428
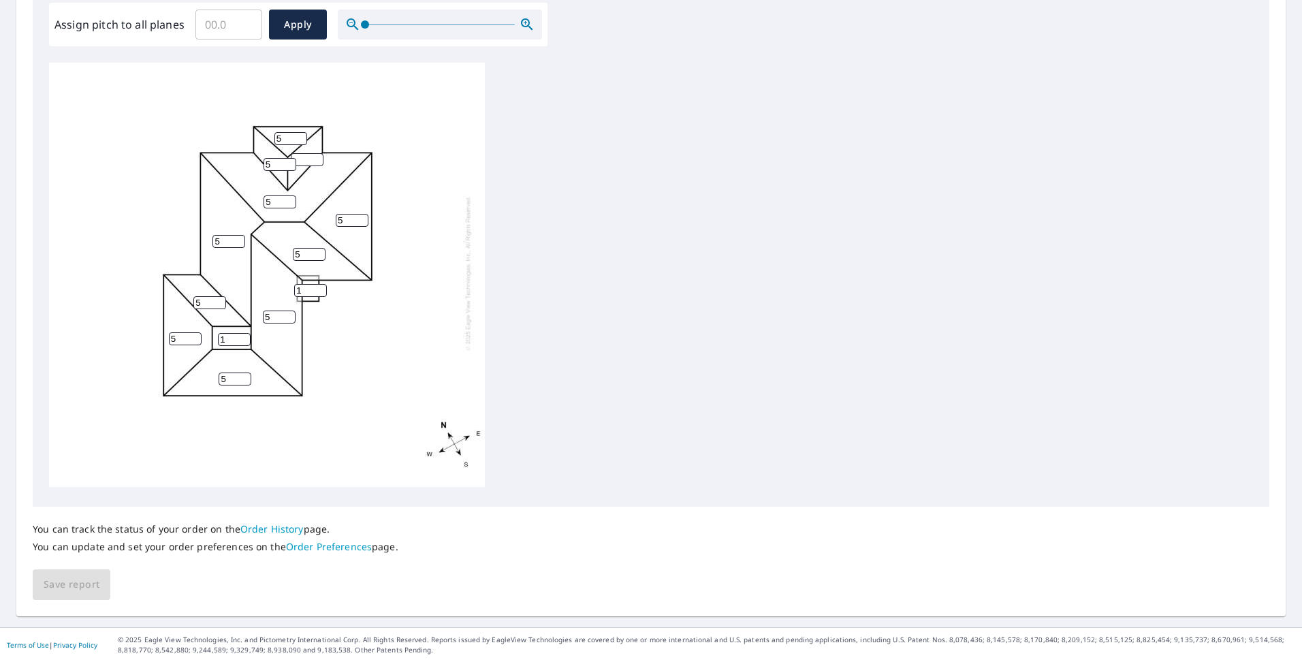
click at [217, 582] on div "You can track the status of your order on the Order History page. You can updat…" at bounding box center [651, 553] width 1237 height 93
click at [297, 452] on div "5 5 5 5 5 5 5 5 5 5 1 1" at bounding box center [267, 273] width 436 height 428
click at [88, 584] on div "You can track the status of your order on the Order History page. You can updat…" at bounding box center [651, 553] width 1237 height 93
click at [529, 317] on div "5 5 5 5 5 5 5 5 5 5 1 1" at bounding box center [651, 277] width 1204 height 428
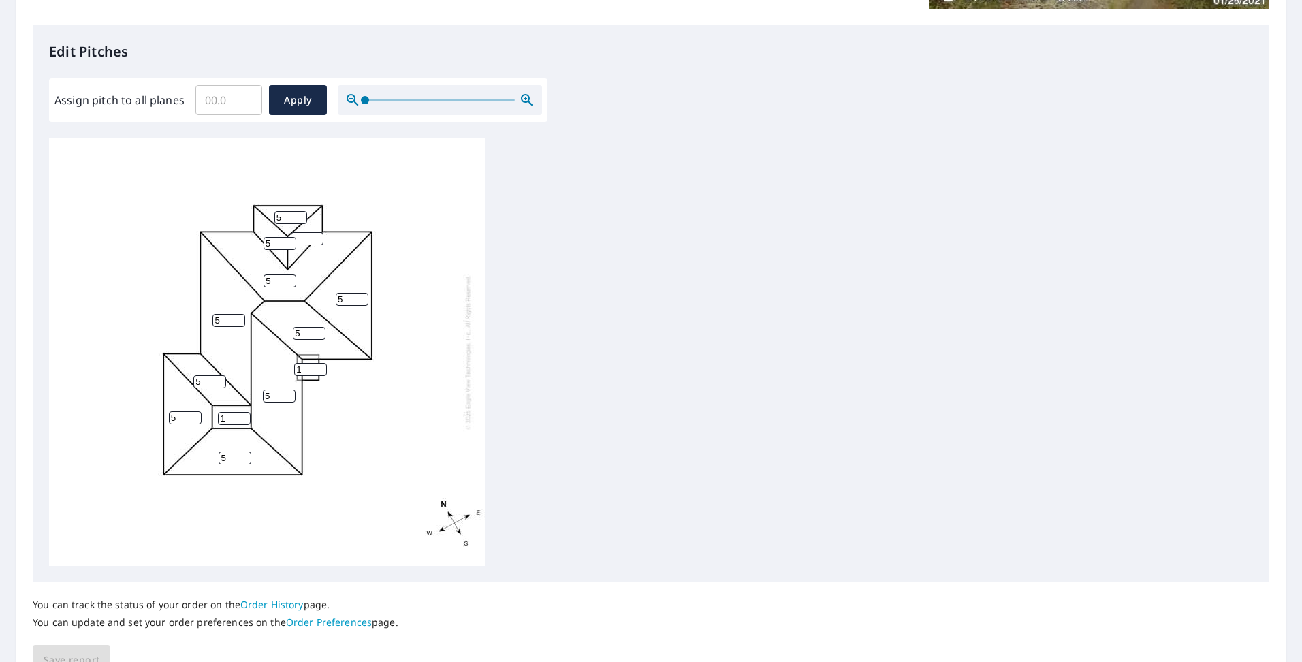
scroll to position [416, 0]
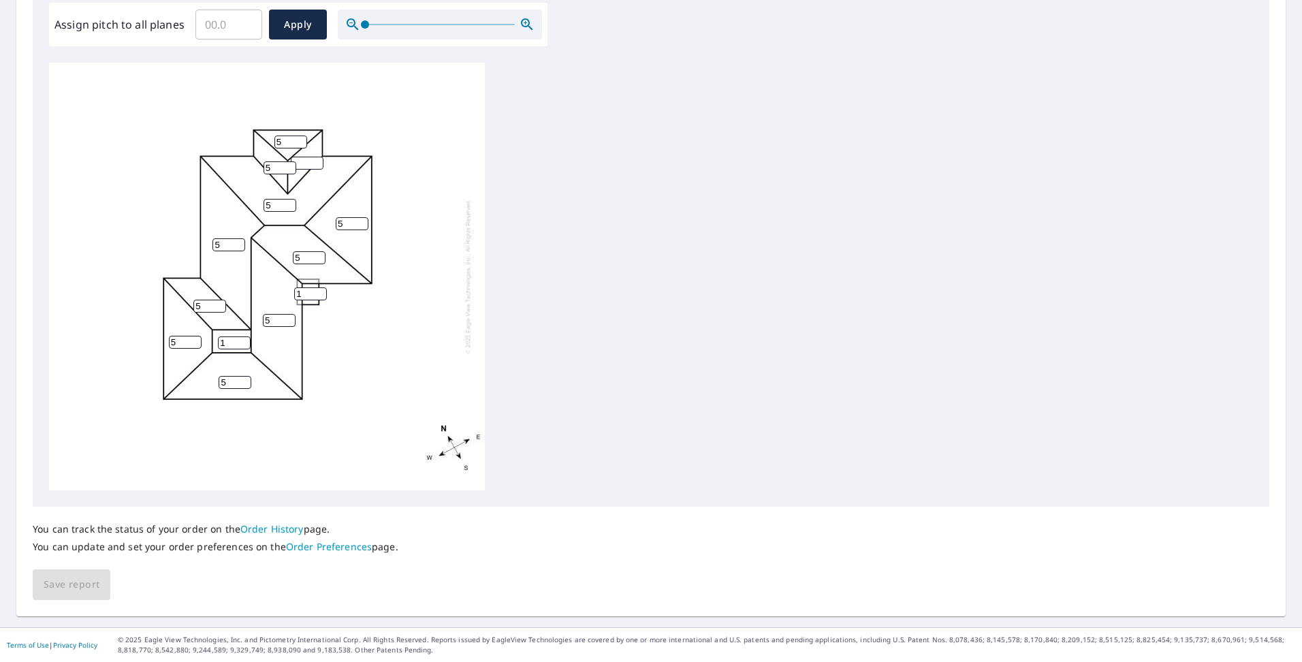
click at [235, 386] on input "5" at bounding box center [235, 382] width 33 height 13
click at [382, 354] on div "5 5 5 5 5 5 5 5 5 5 1 1" at bounding box center [267, 277] width 436 height 428
click at [311, 164] on input "number" at bounding box center [307, 163] width 33 height 13
click at [317, 160] on input "1" at bounding box center [307, 163] width 33 height 13
click at [317, 160] on input "2" at bounding box center [307, 163] width 33 height 13
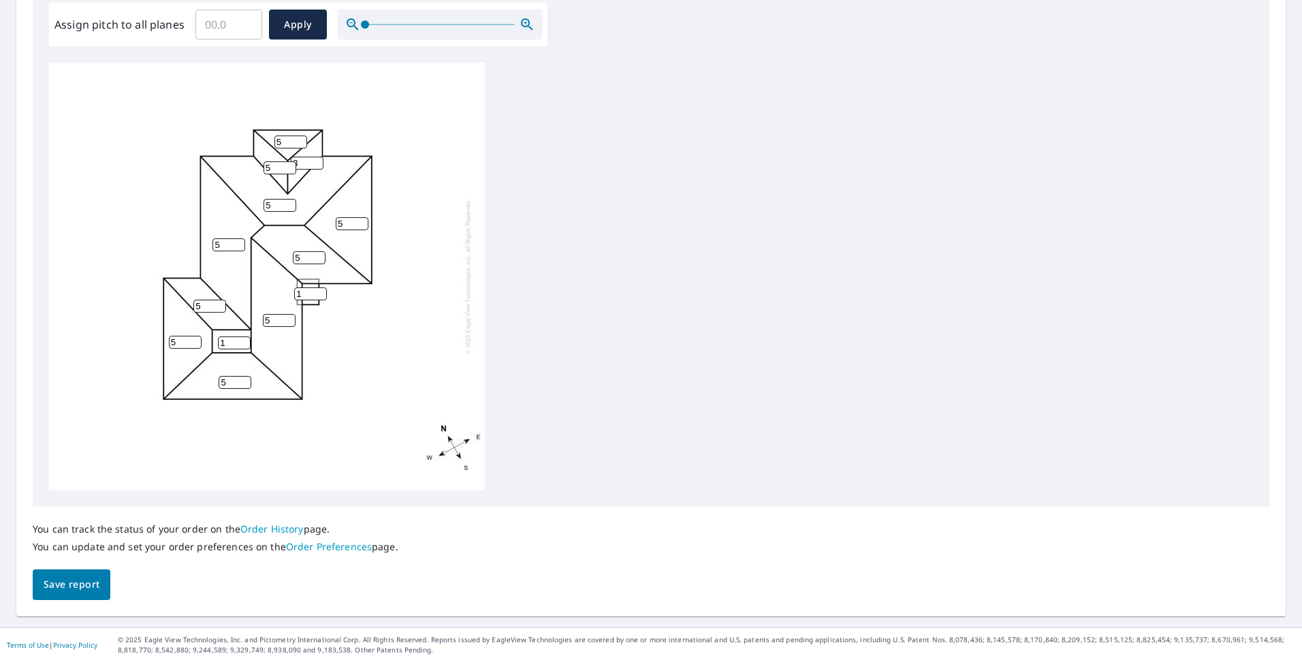
click at [317, 160] on input "3" at bounding box center [307, 163] width 33 height 13
click at [317, 160] on input "4" at bounding box center [307, 163] width 33 height 13
type input "5"
click at [317, 160] on input "5" at bounding box center [307, 163] width 33 height 13
click at [59, 597] on button "Save report" at bounding box center [72, 584] width 78 height 31
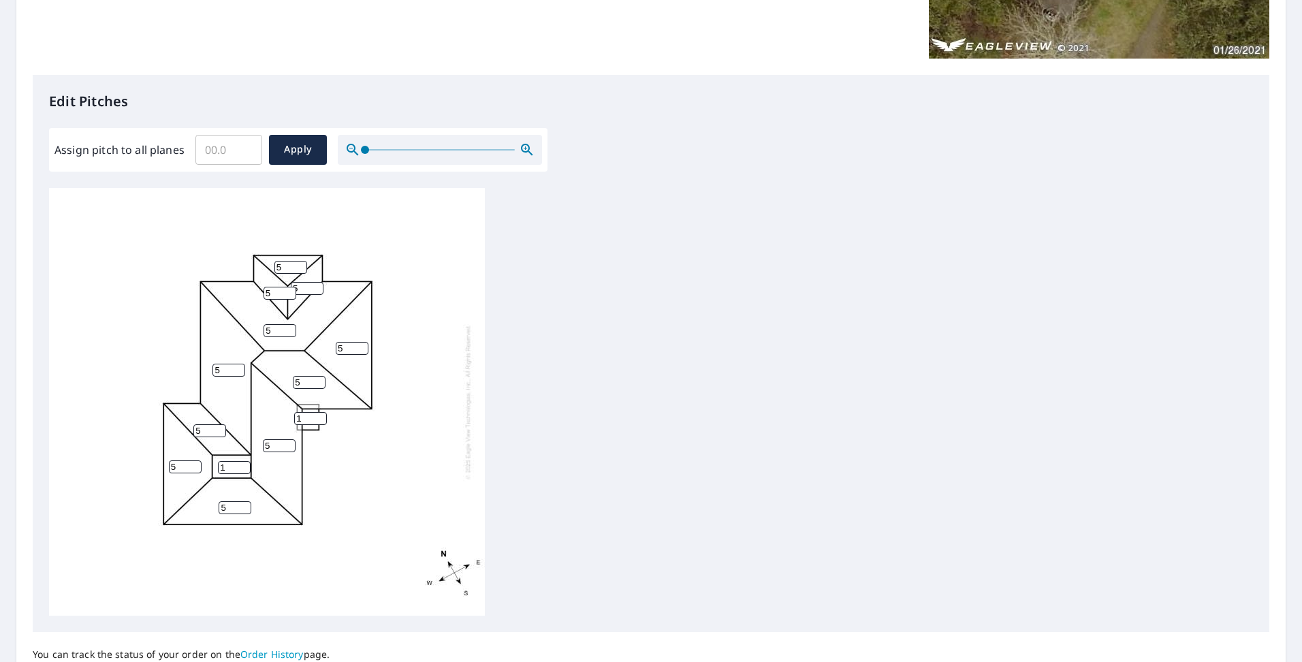
scroll to position [0, 0]
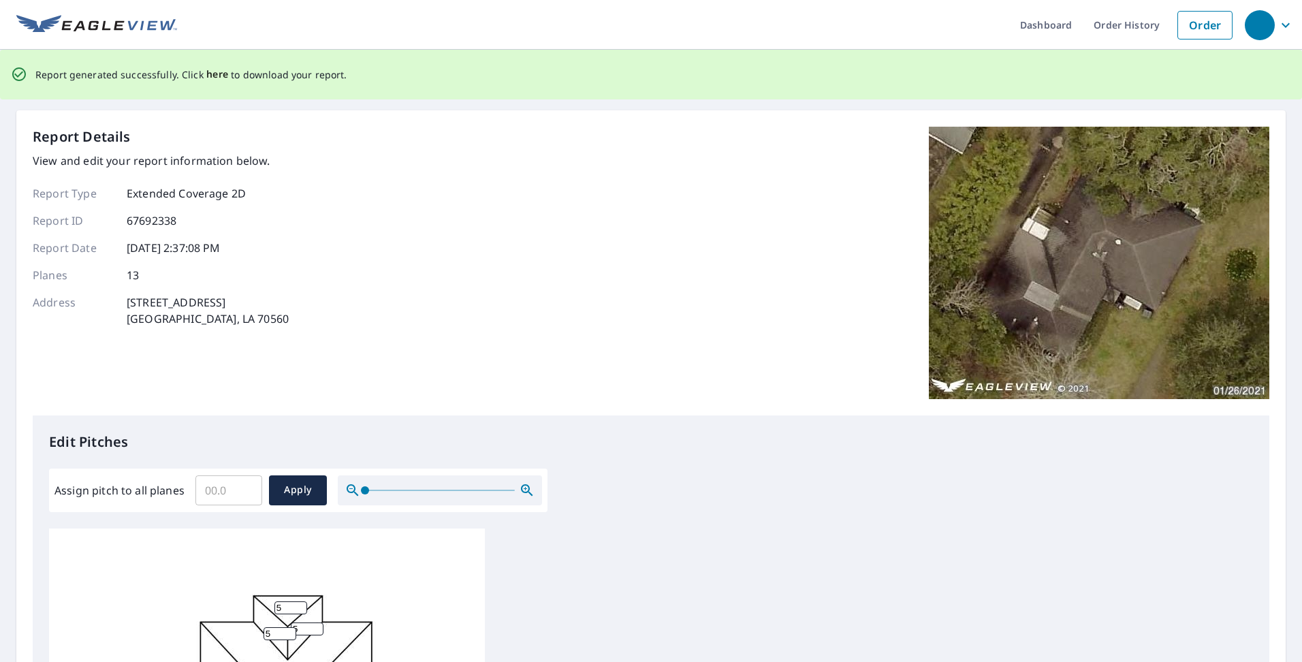
click at [206, 76] on span "here" at bounding box center [217, 74] width 22 height 17
